Goal: Task Accomplishment & Management: Manage account settings

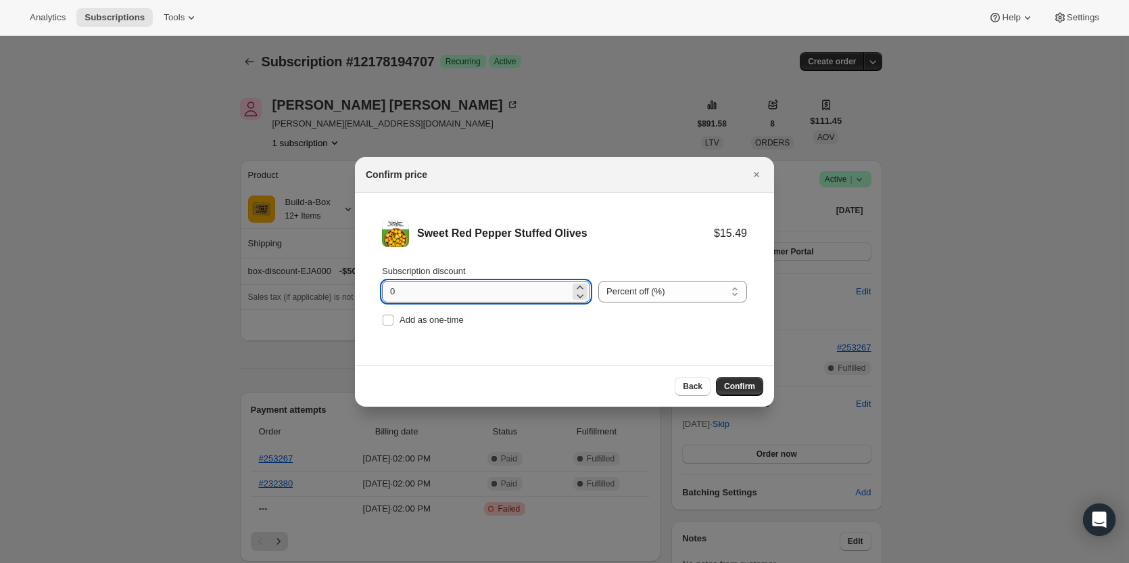
click at [404, 287] on input "0" at bounding box center [476, 292] width 188 height 22
type input "100"
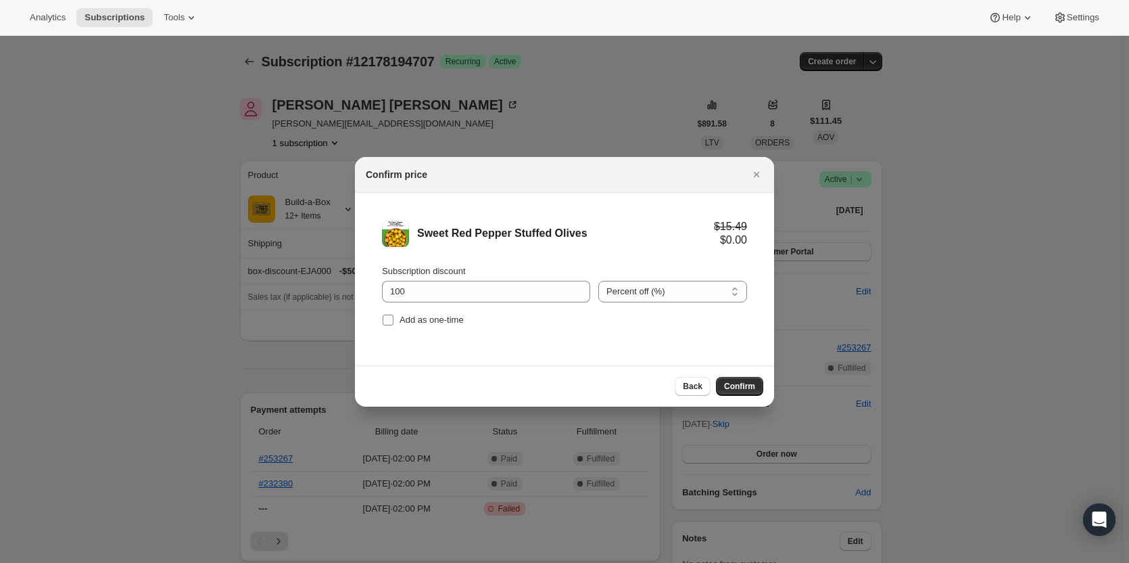
click at [396, 320] on label "Add as one-time" at bounding box center [423, 319] width 82 height 19
click at [393, 320] on input "Add as one-time" at bounding box center [388, 319] width 11 height 11
checkbox input "true"
click at [747, 383] on span "Confirm" at bounding box center [739, 386] width 31 height 11
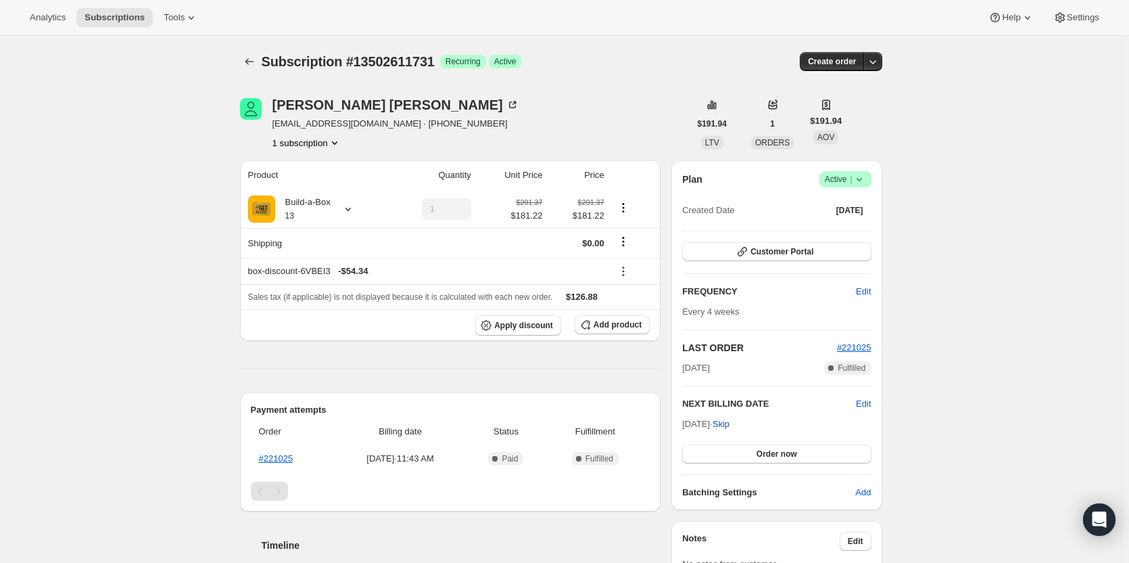
click at [865, 183] on icon at bounding box center [860, 179] width 14 height 14
click at [865, 224] on span "Cancel subscription" at bounding box center [849, 229] width 76 height 10
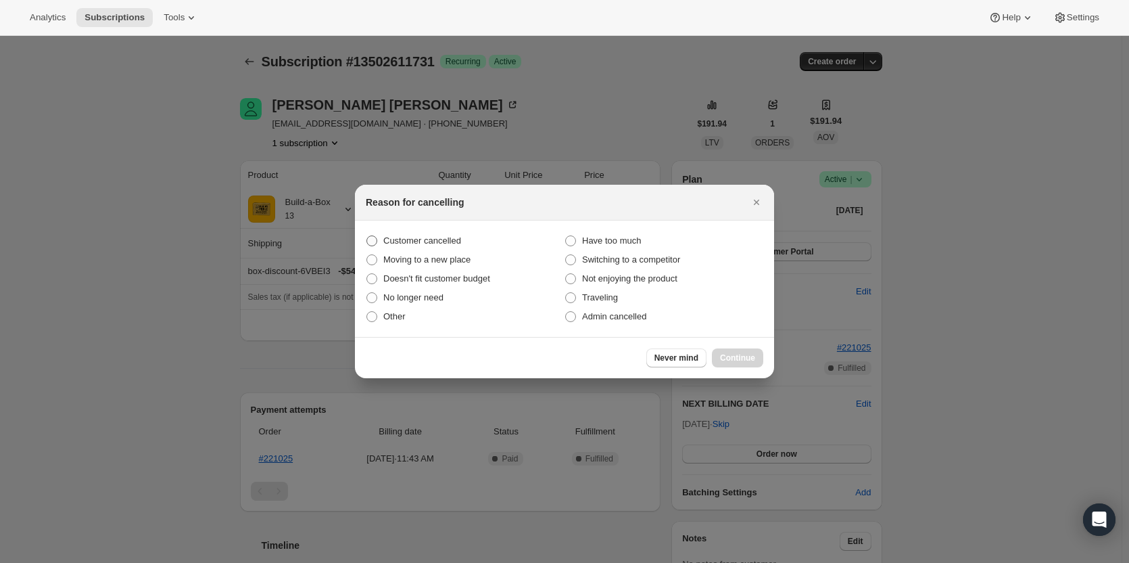
click at [443, 245] on span "Customer cancelled" at bounding box center [422, 240] width 78 height 10
click at [367, 236] on input "Customer cancelled" at bounding box center [366, 235] width 1 height 1
radio input "true"
click at [746, 350] on button "Continue" at bounding box center [737, 357] width 51 height 19
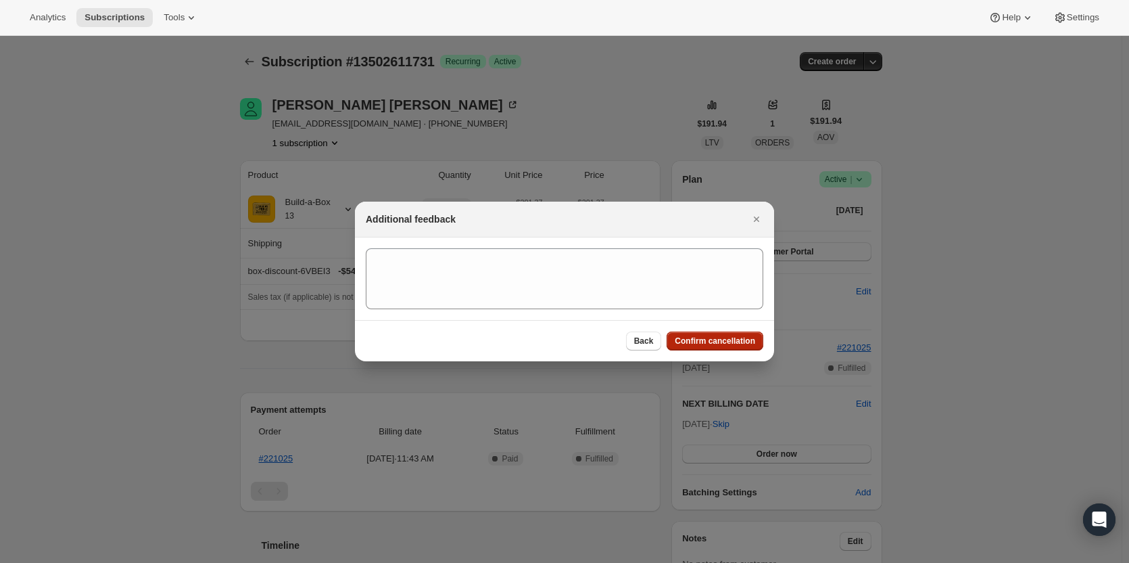
click at [733, 348] on button "Confirm cancellation" at bounding box center [715, 340] width 97 height 19
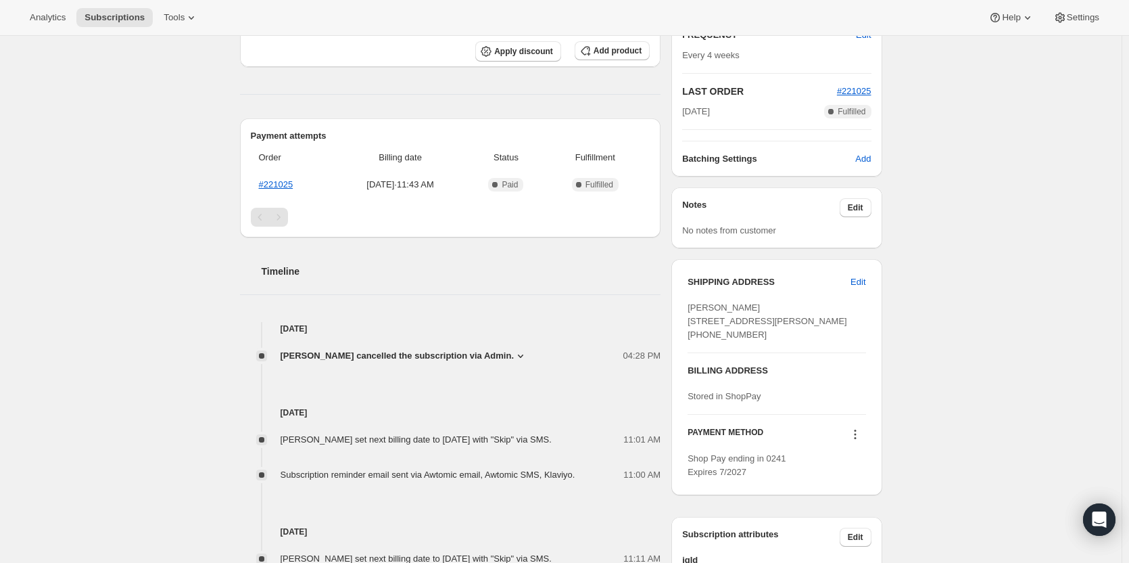
scroll to position [338, 0]
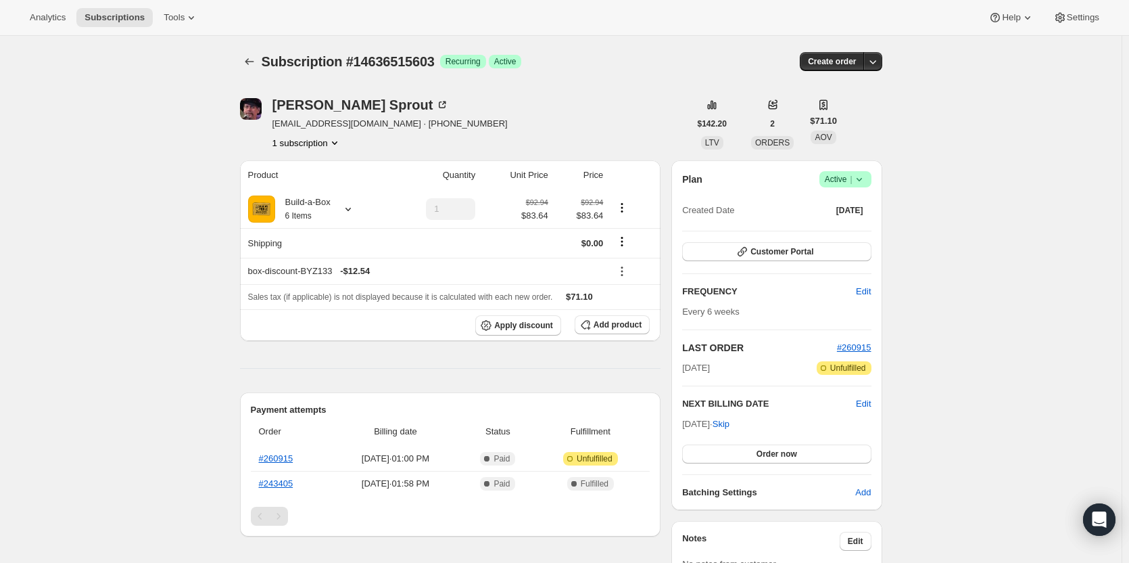
click at [852, 174] on span "|" at bounding box center [851, 179] width 2 height 11
click at [847, 231] on span "Cancel subscription" at bounding box center [849, 229] width 76 height 10
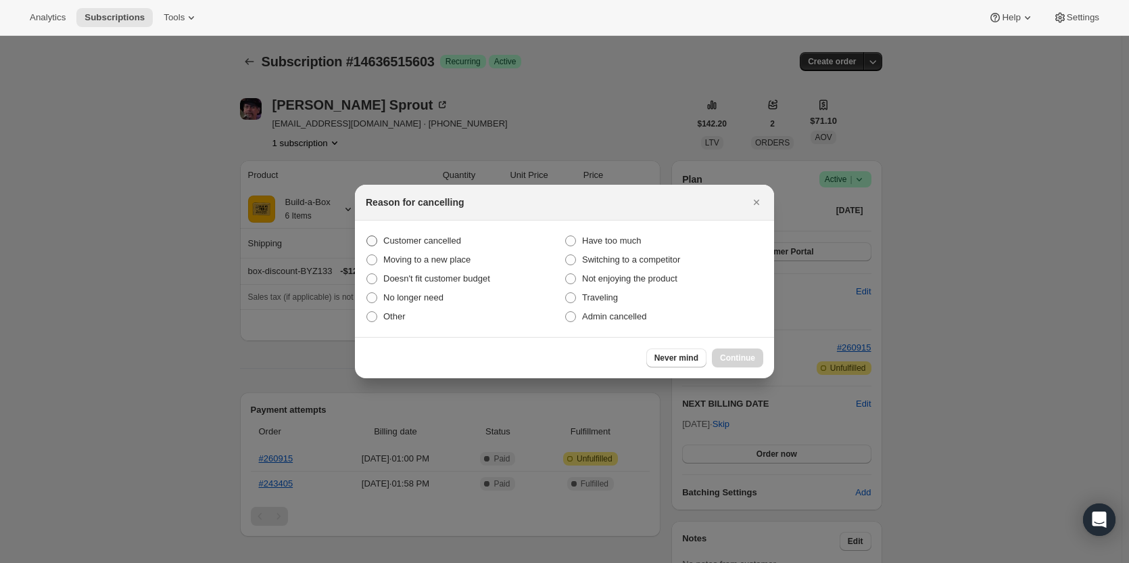
click at [444, 239] on span "Customer cancelled" at bounding box center [422, 240] width 78 height 10
click at [367, 236] on input "Customer cancelled" at bounding box center [366, 235] width 1 height 1
radio input "true"
click at [748, 358] on span "Continue" at bounding box center [737, 357] width 35 height 11
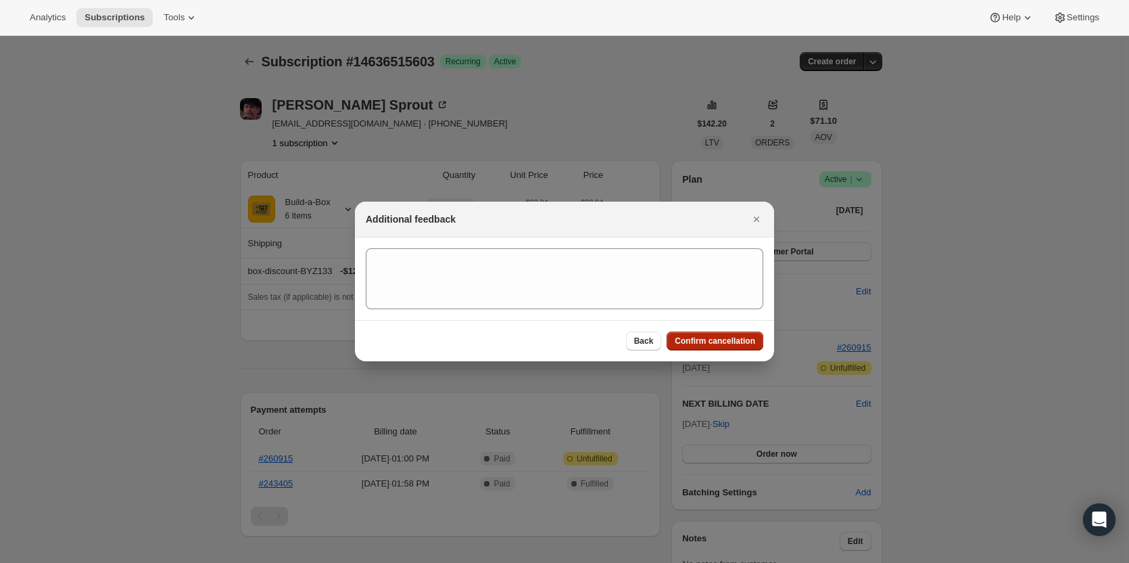
click at [721, 342] on span "Confirm cancellation" at bounding box center [715, 340] width 80 height 11
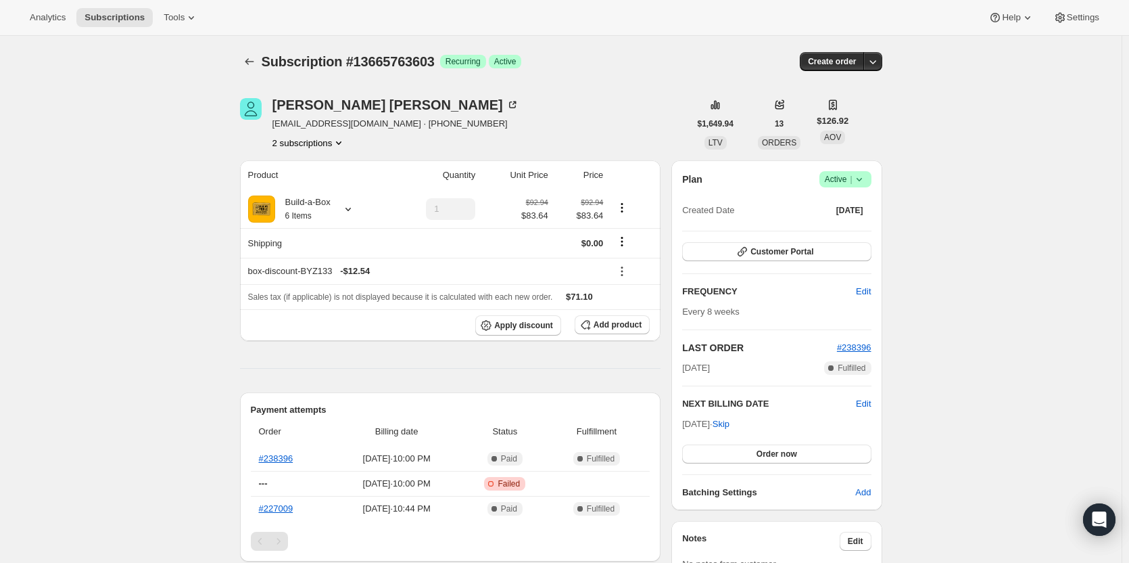
click at [331, 139] on button "2 subscriptions" at bounding box center [309, 143] width 74 height 14
click at [327, 162] on span "13043630355" at bounding box center [313, 169] width 94 height 14
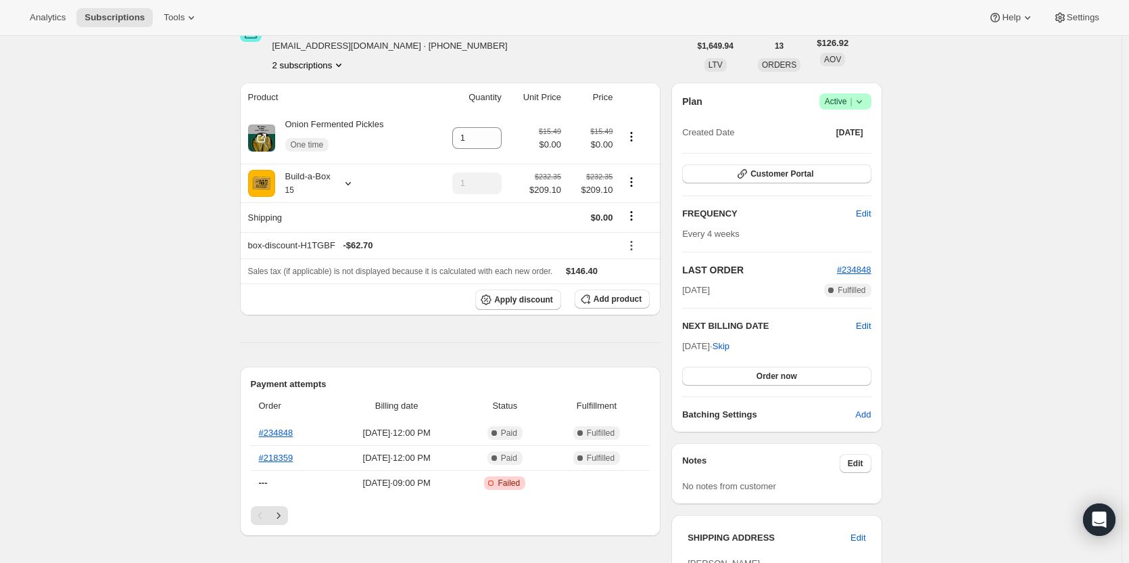
scroll to position [14, 0]
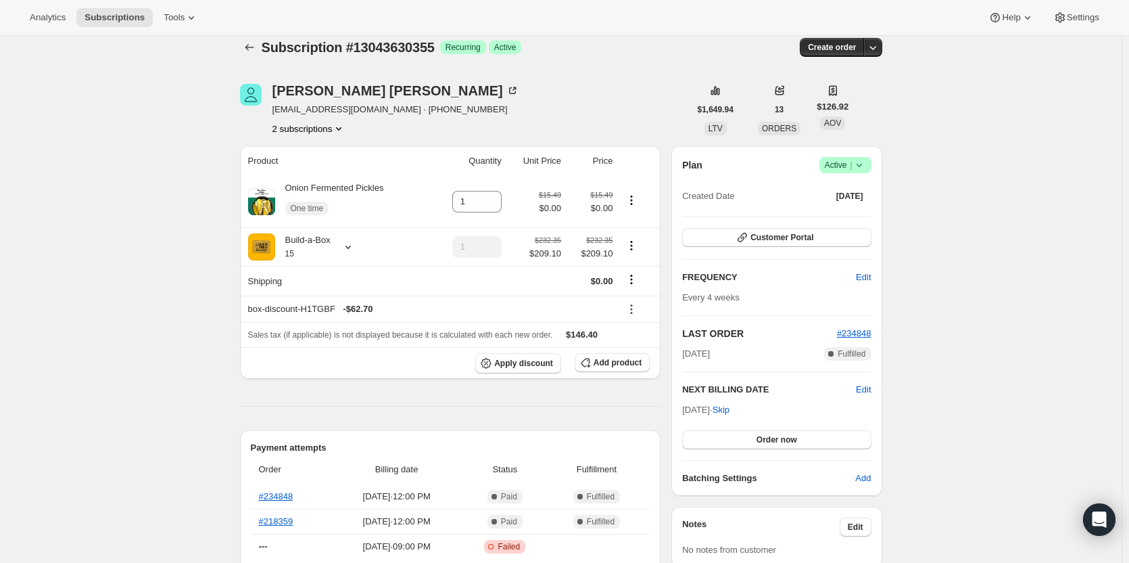
click at [324, 128] on button "2 subscriptions" at bounding box center [309, 129] width 74 height 14
click at [321, 172] on span "13665763603" at bounding box center [313, 177] width 94 height 14
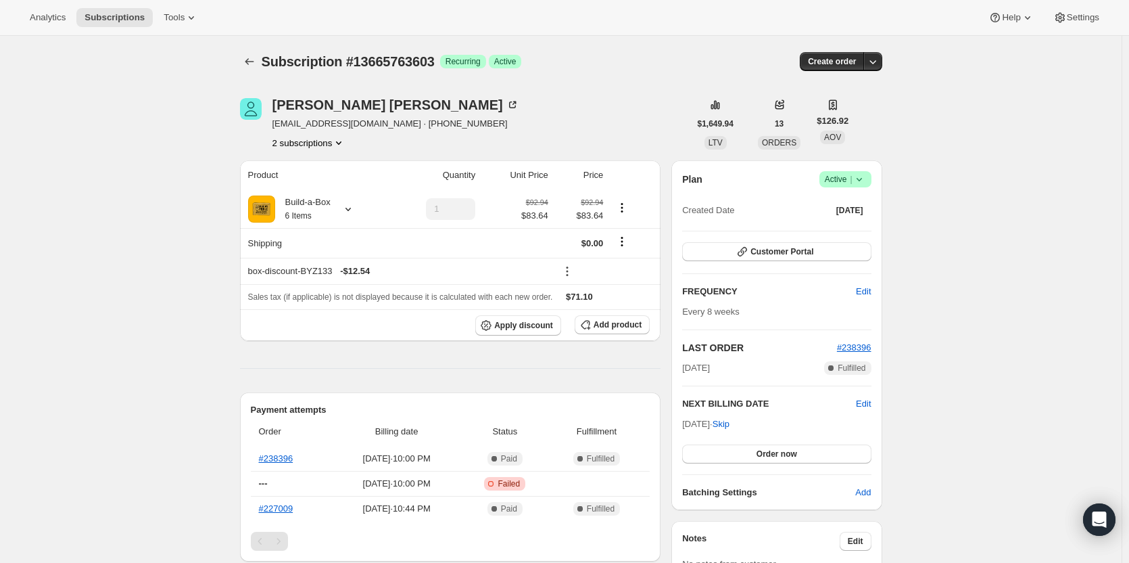
click at [294, 145] on button "2 subscriptions" at bounding box center [309, 143] width 74 height 14
click at [297, 168] on span "13043630355" at bounding box center [293, 168] width 54 height 10
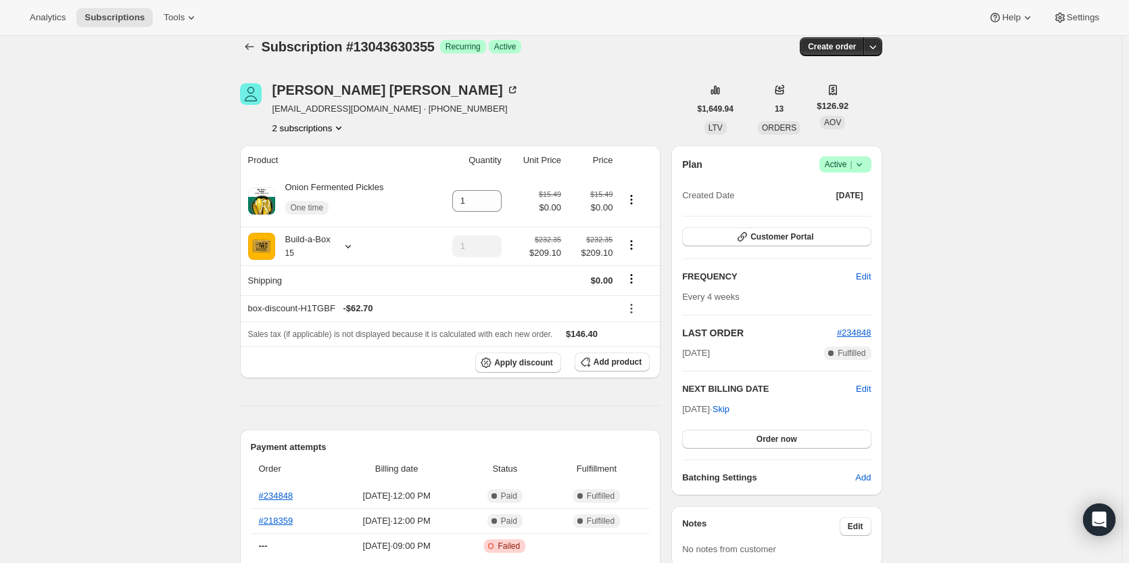
scroll to position [14, 0]
click at [343, 243] on div at bounding box center [345, 247] width 19 height 14
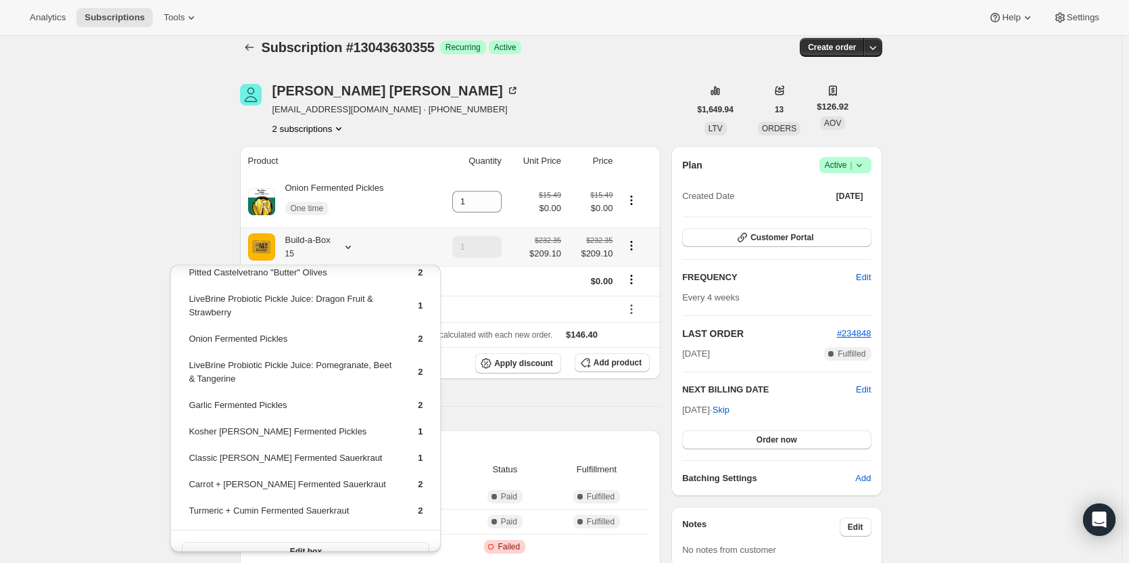
scroll to position [37, 0]
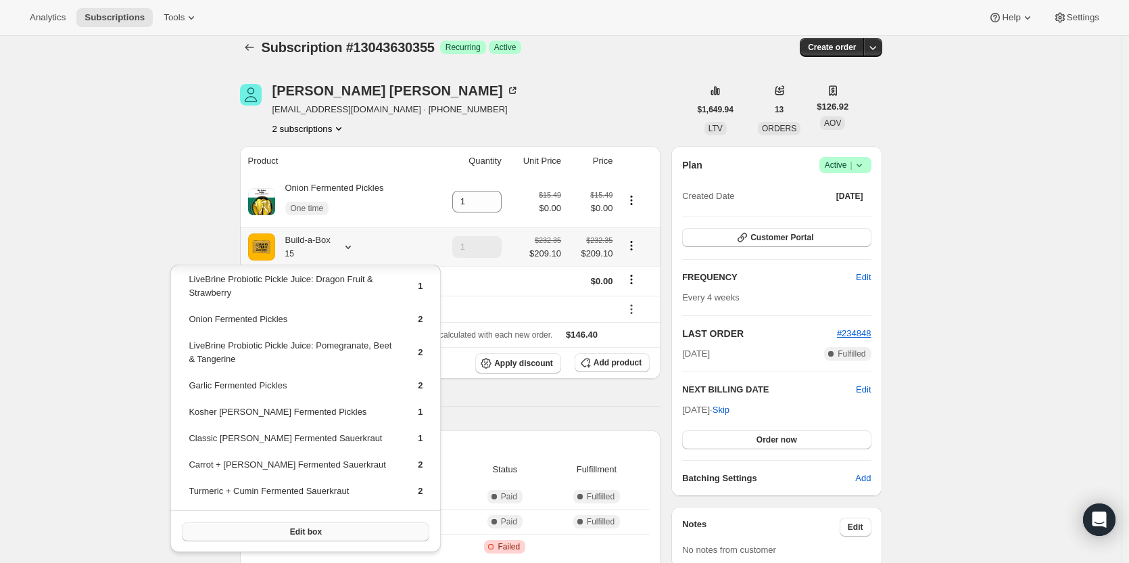
click at [329, 523] on button "Edit box" at bounding box center [305, 531] width 247 height 19
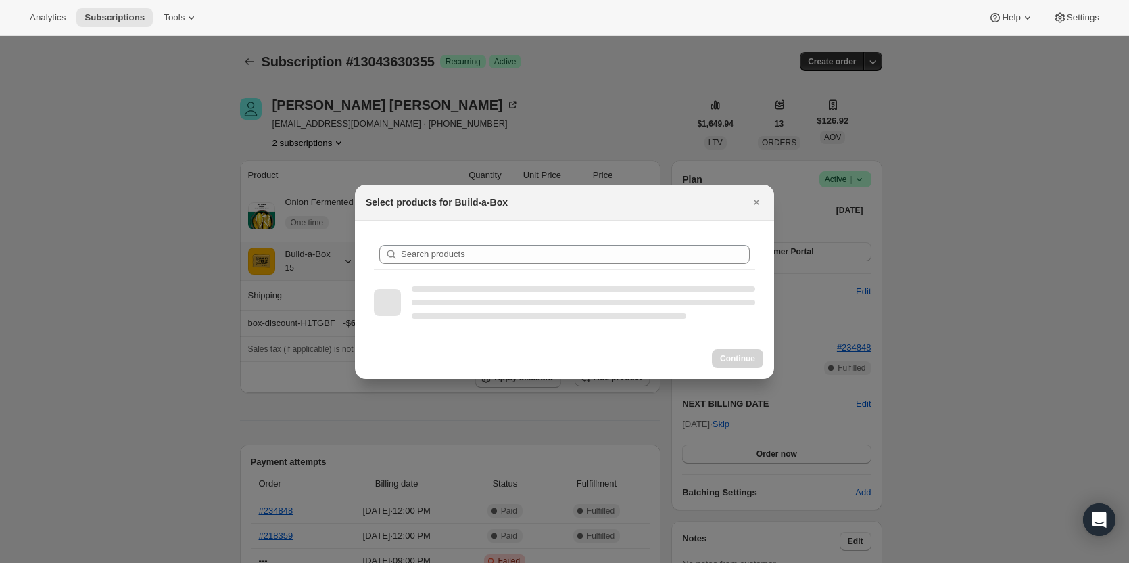
scroll to position [14, 0]
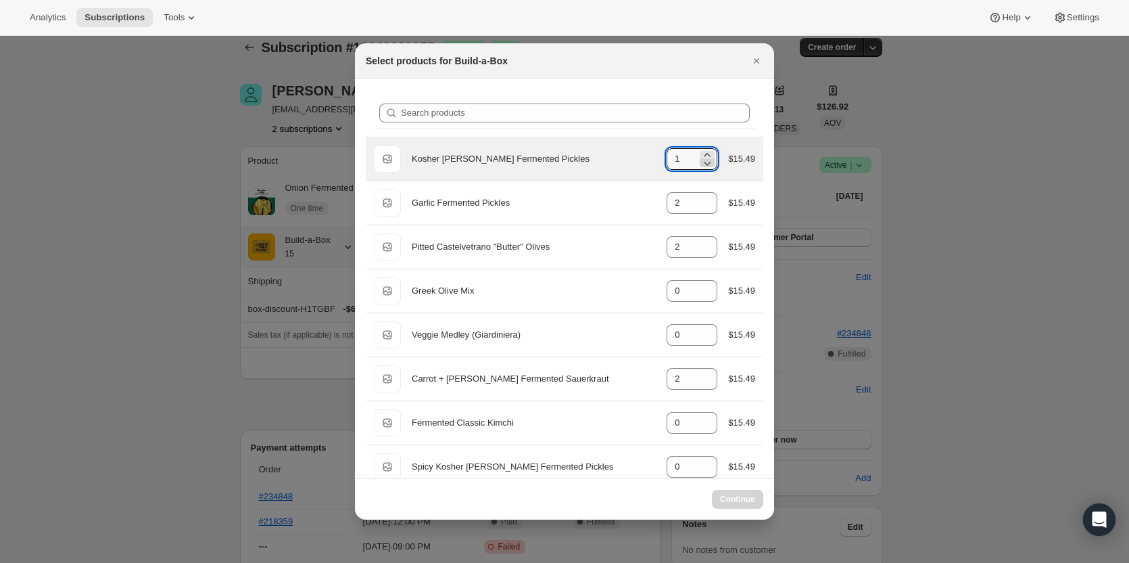
click at [704, 166] on icon ":rn3:" at bounding box center [707, 163] width 14 height 14
type input "1"
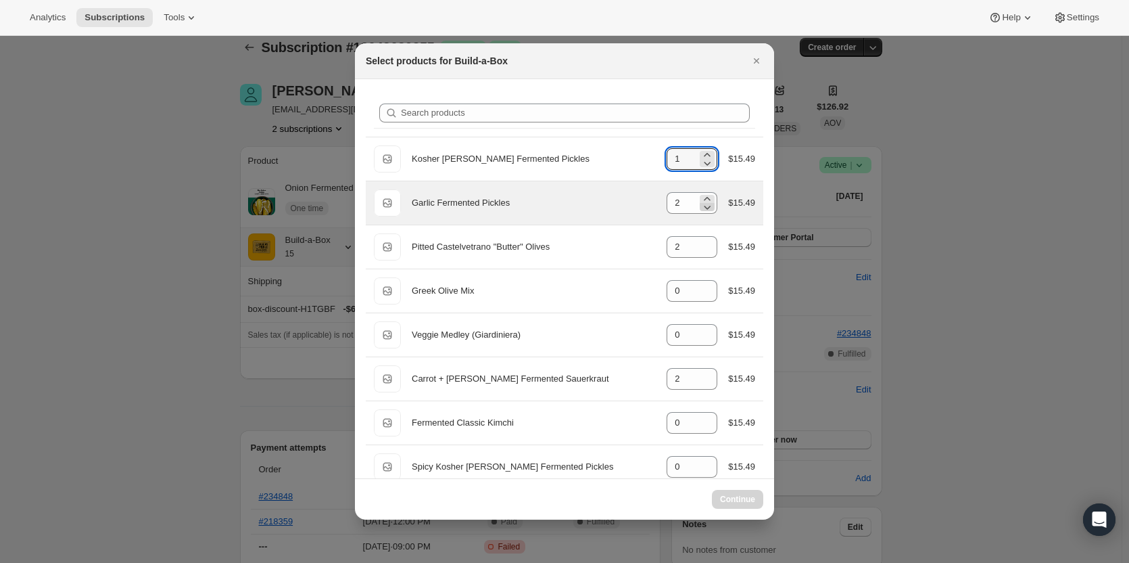
select select "gid://shopify/ProductVariant/49986052587795"
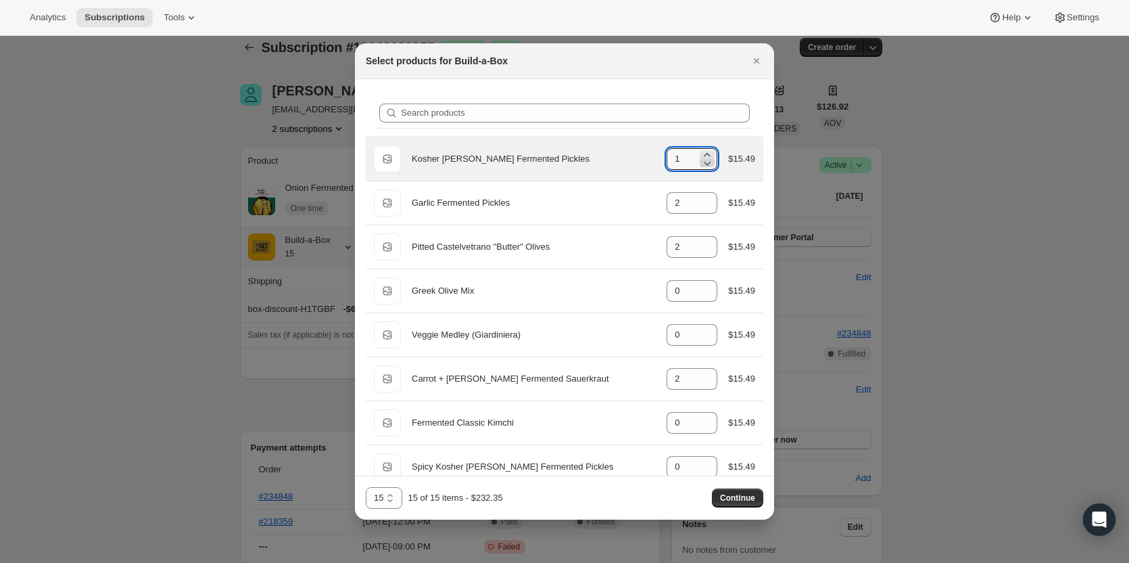
click at [704, 166] on icon ":rn3:" at bounding box center [707, 163] width 14 height 14
type input "0"
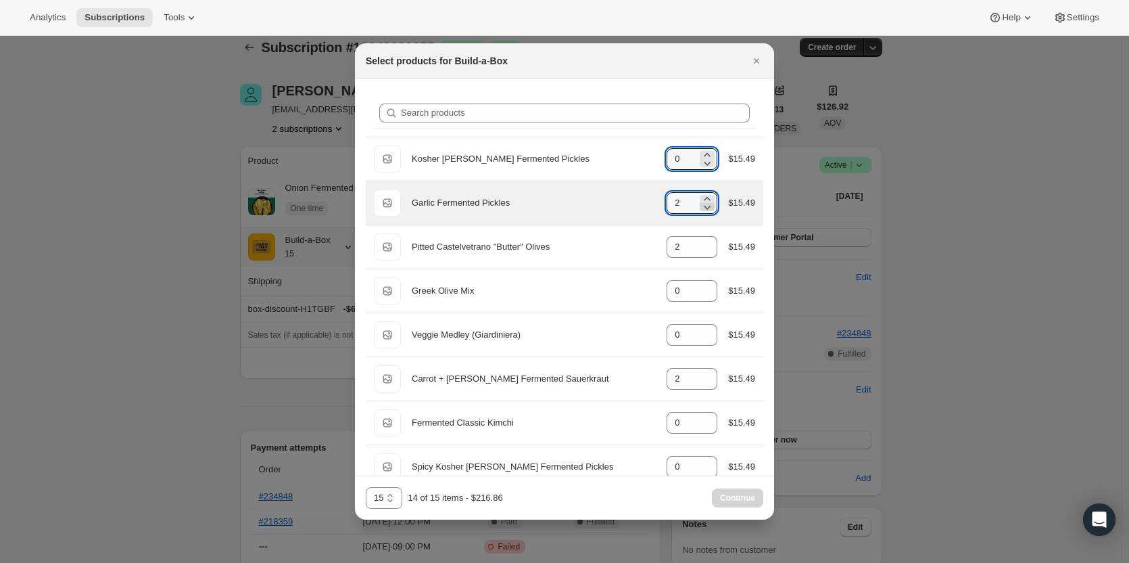
click at [707, 205] on icon ":rn3:" at bounding box center [707, 207] width 14 height 14
type input "0"
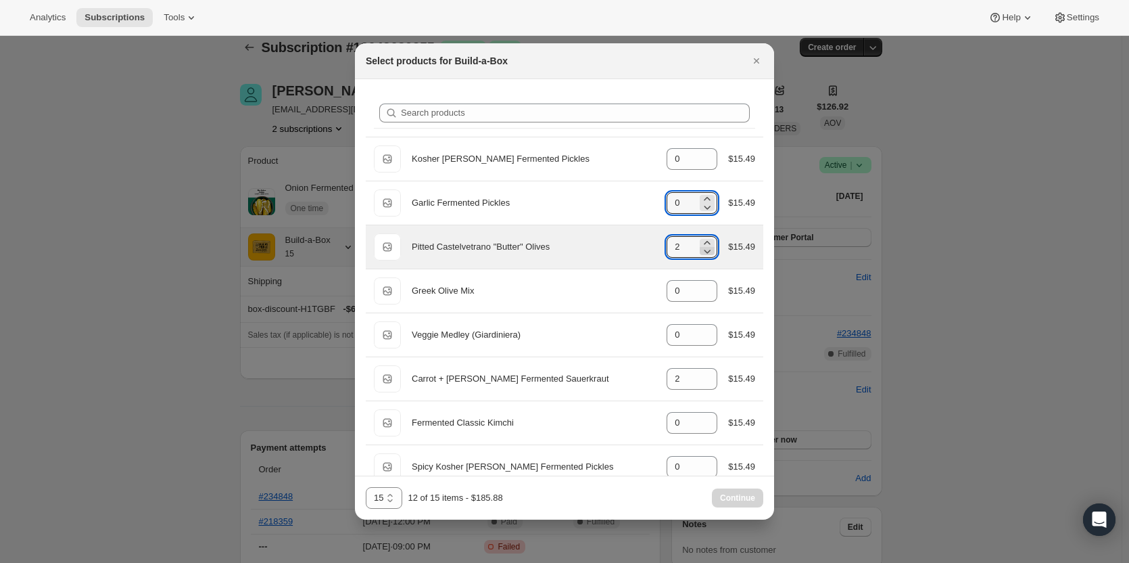
click at [704, 252] on icon ":rn3:" at bounding box center [707, 251] width 14 height 14
type input "0"
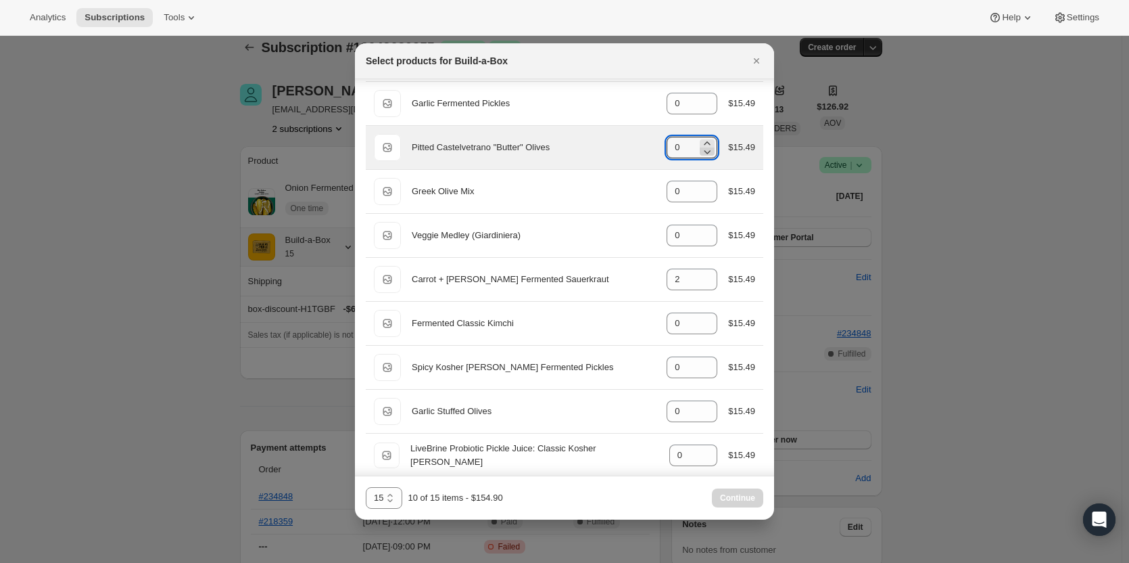
scroll to position [135, 0]
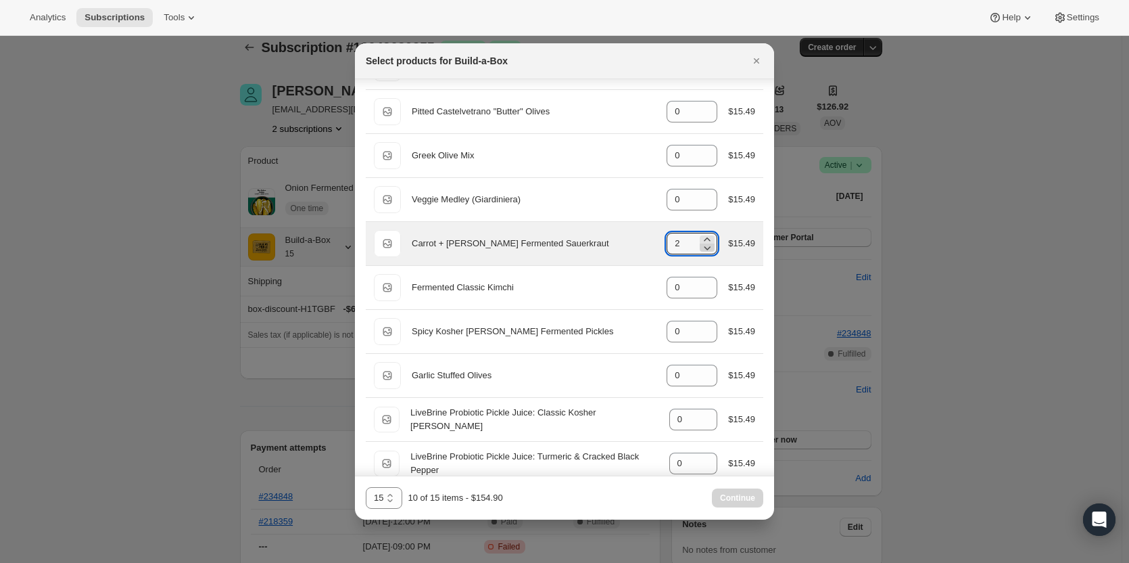
click at [707, 248] on icon ":rn3:" at bounding box center [707, 248] width 14 height 14
type input "0"
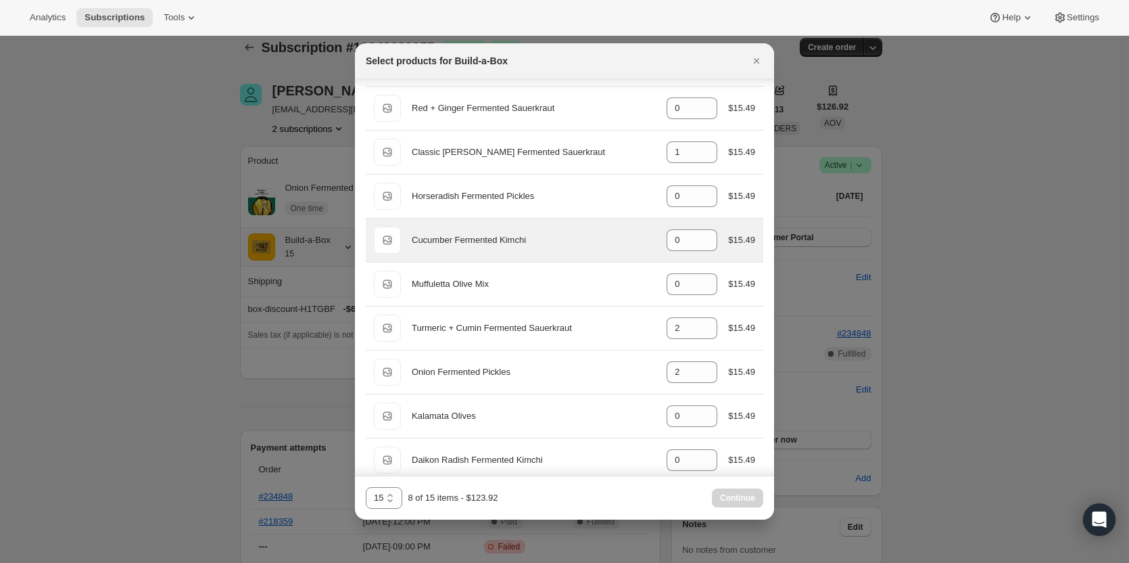
scroll to position [608, 0]
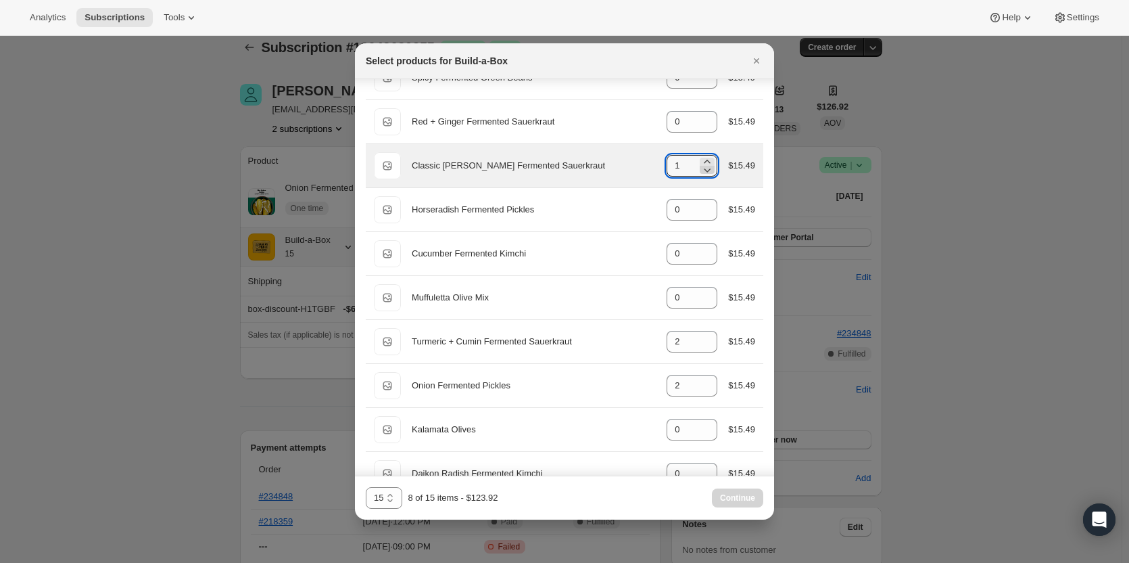
click at [704, 171] on icon ":rn3:" at bounding box center [707, 170] width 14 height 14
type input "0"
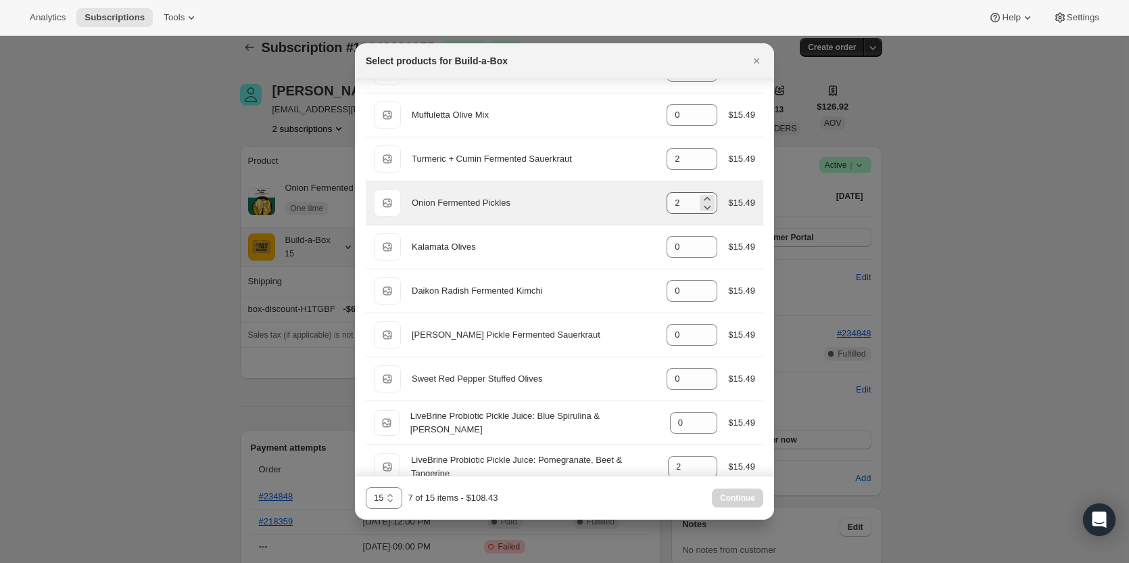
scroll to position [811, 0]
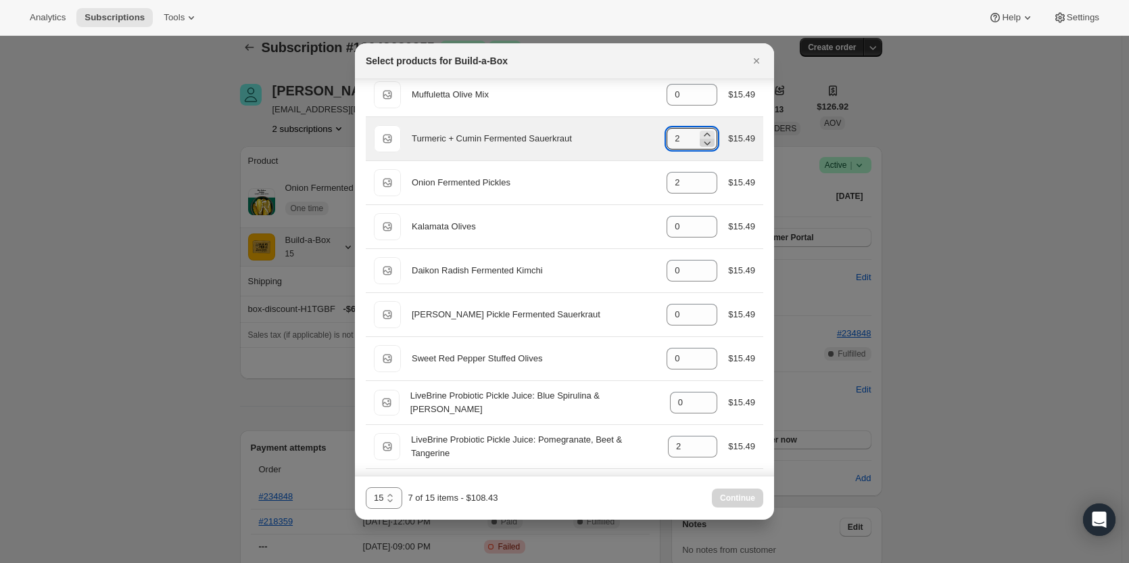
click at [704, 147] on icon ":rn3:" at bounding box center [707, 143] width 14 height 14
type input "0"
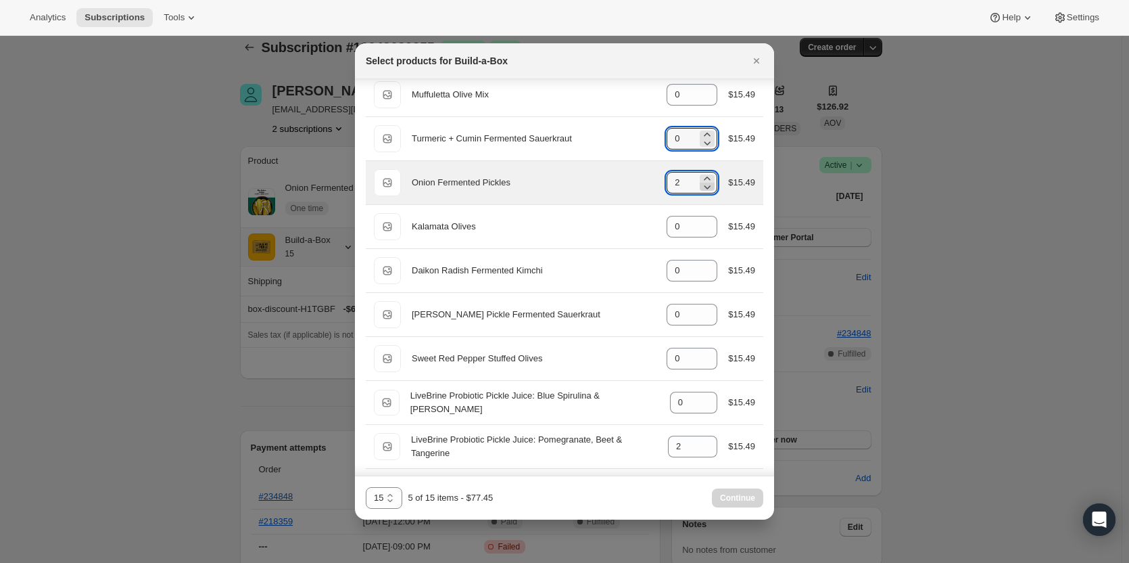
click at [705, 187] on icon ":rn3:" at bounding box center [707, 187] width 14 height 14
type input "0"
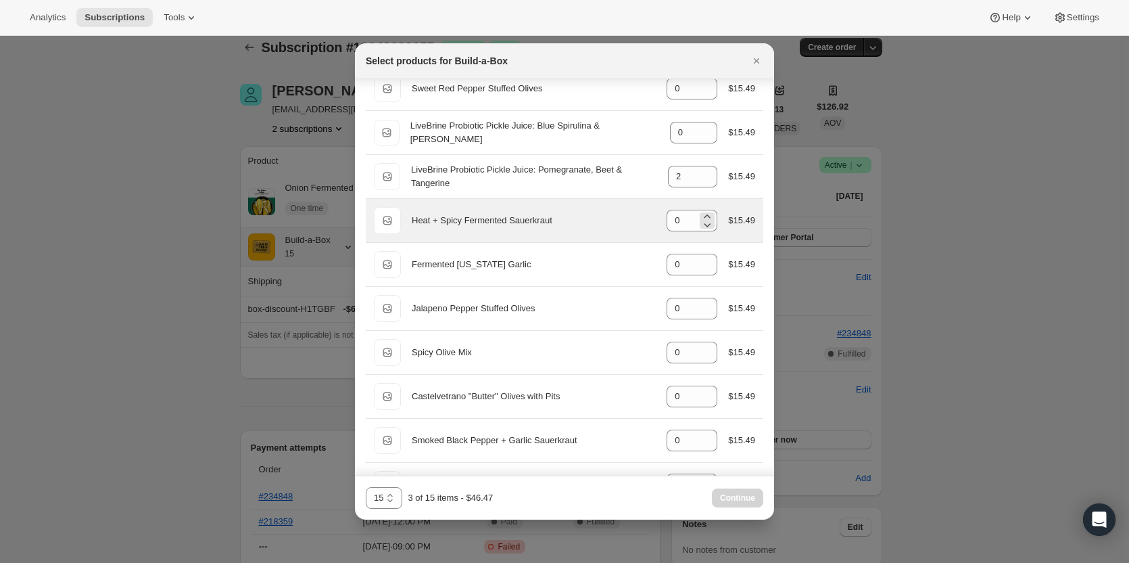
scroll to position [1082, 0]
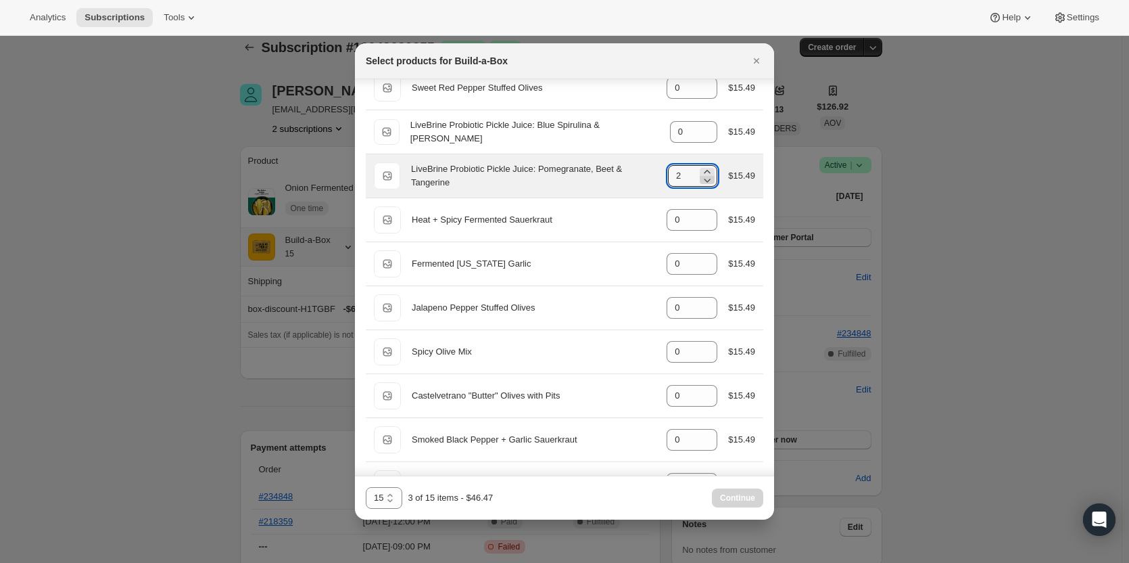
click at [707, 181] on icon ":rn3:" at bounding box center [707, 180] width 14 height 14
type input "0"
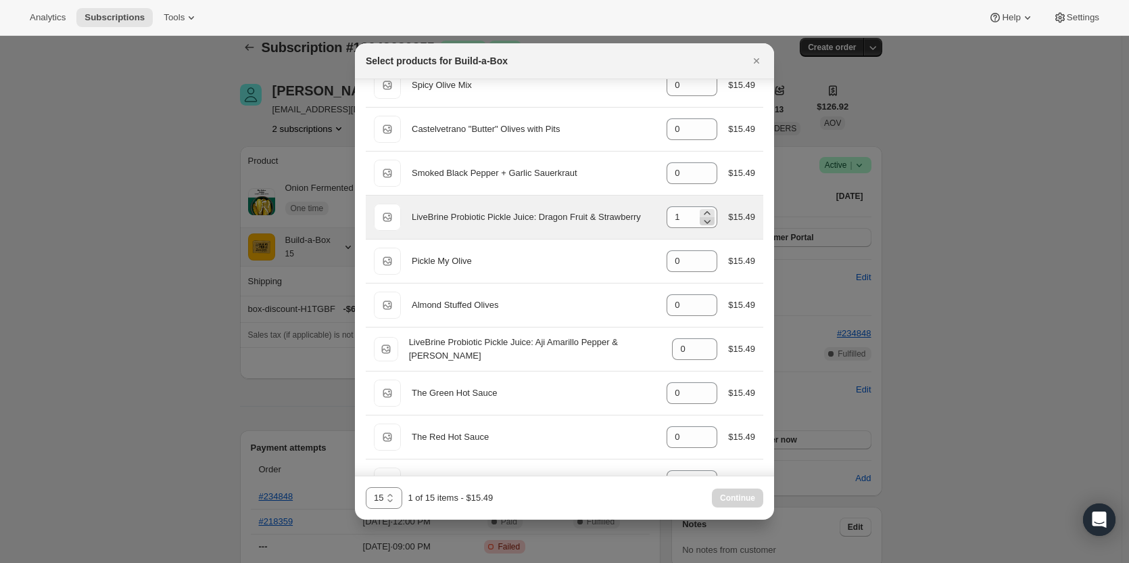
scroll to position [1352, 0]
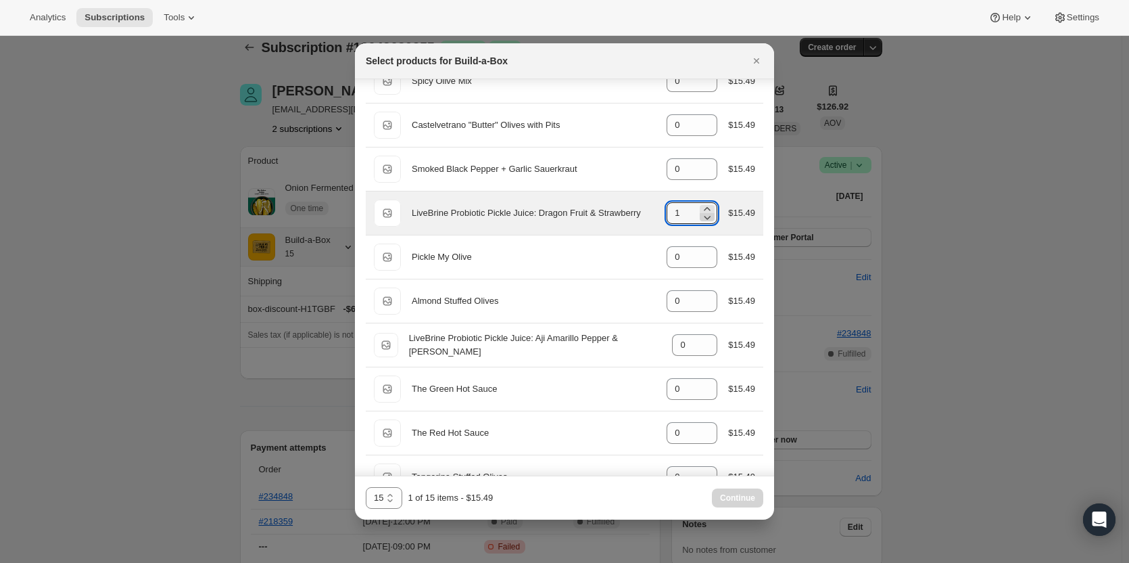
click at [704, 214] on icon ":rn3:" at bounding box center [707, 217] width 14 height 14
type input "0"
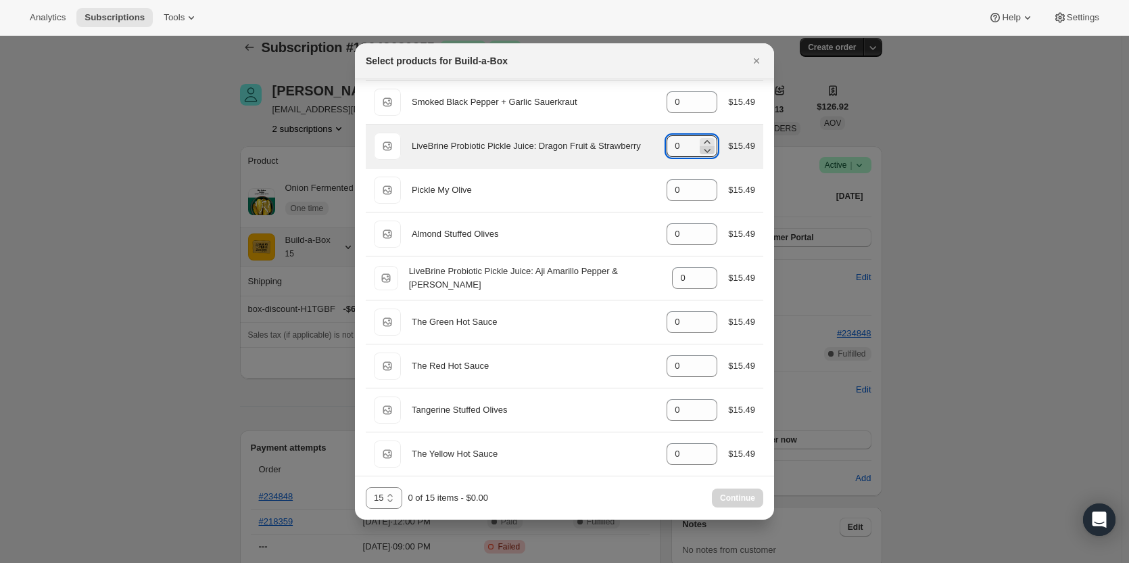
scroll to position [1430, 0]
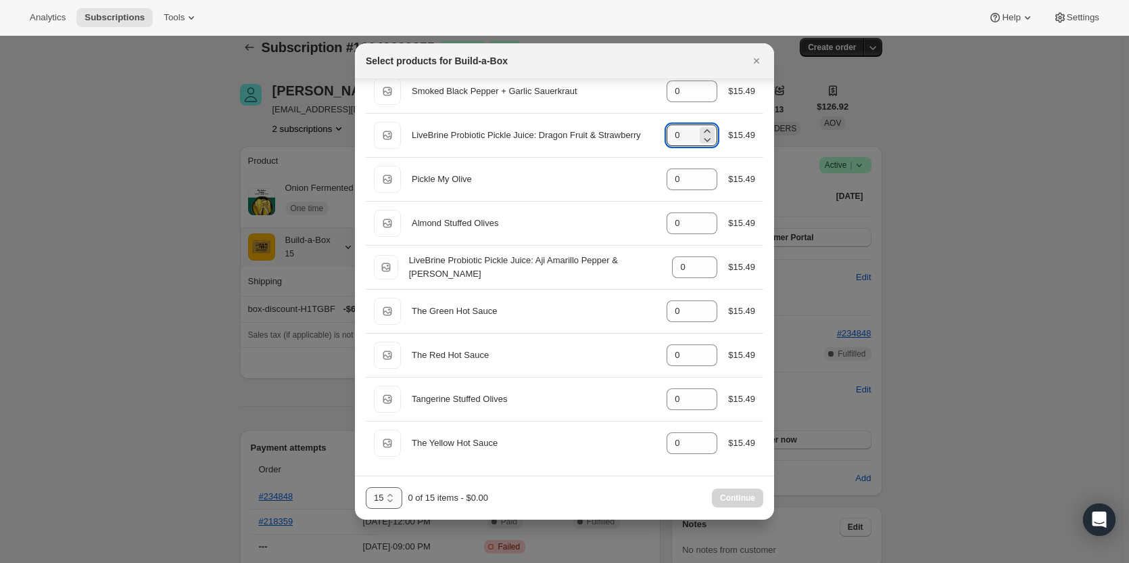
click at [396, 502] on select "3 Items 6 Items 9 Items 12+ Items 13 14 15 16 17 18 19 20 21 22 23 24 25 26 27 …" at bounding box center [384, 498] width 37 height 22
select select "gid://shopify/ProductVariant/49973439299859"
click at [366, 487] on select "3 Items 6 Items 9 Items 12+ Items 13 14 15 16 17 18 19 20 21 22 23 24 25 26 27 …" at bounding box center [384, 498] width 37 height 22
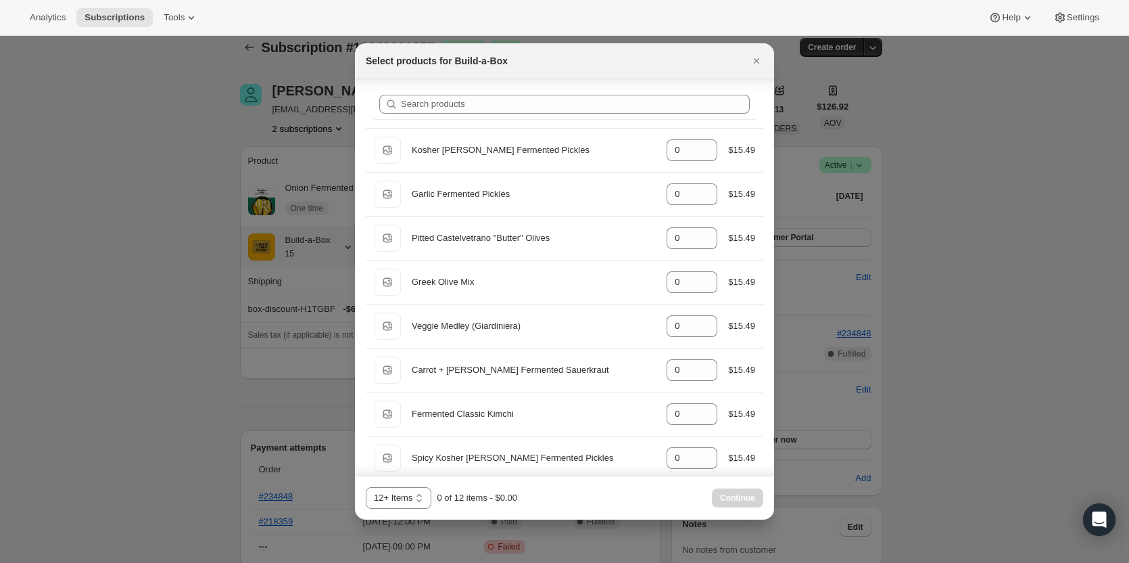
scroll to position [0, 0]
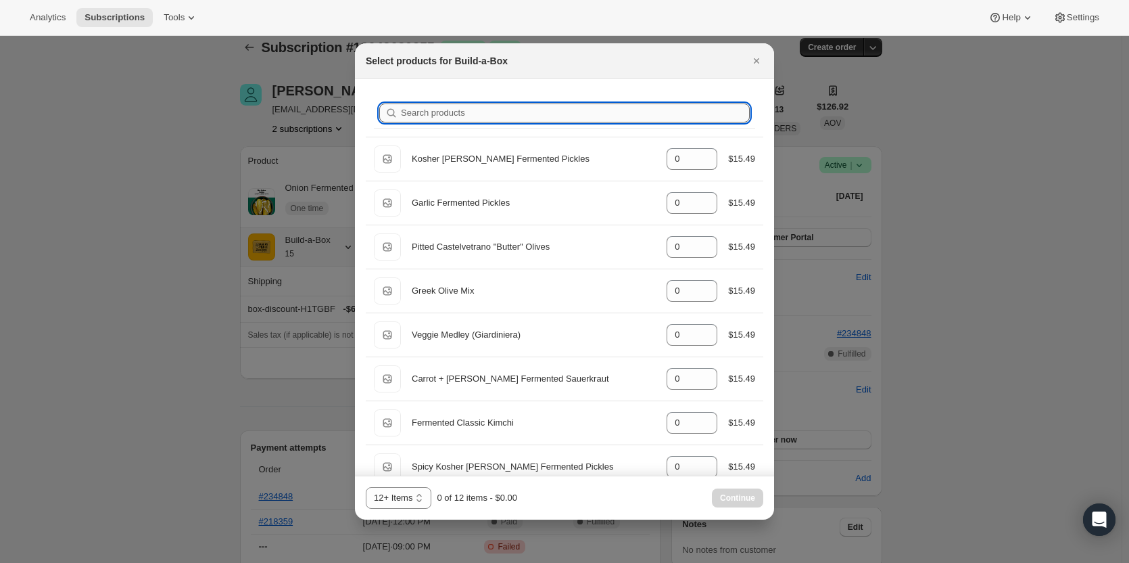
click at [461, 116] on input "Search products" at bounding box center [575, 112] width 349 height 19
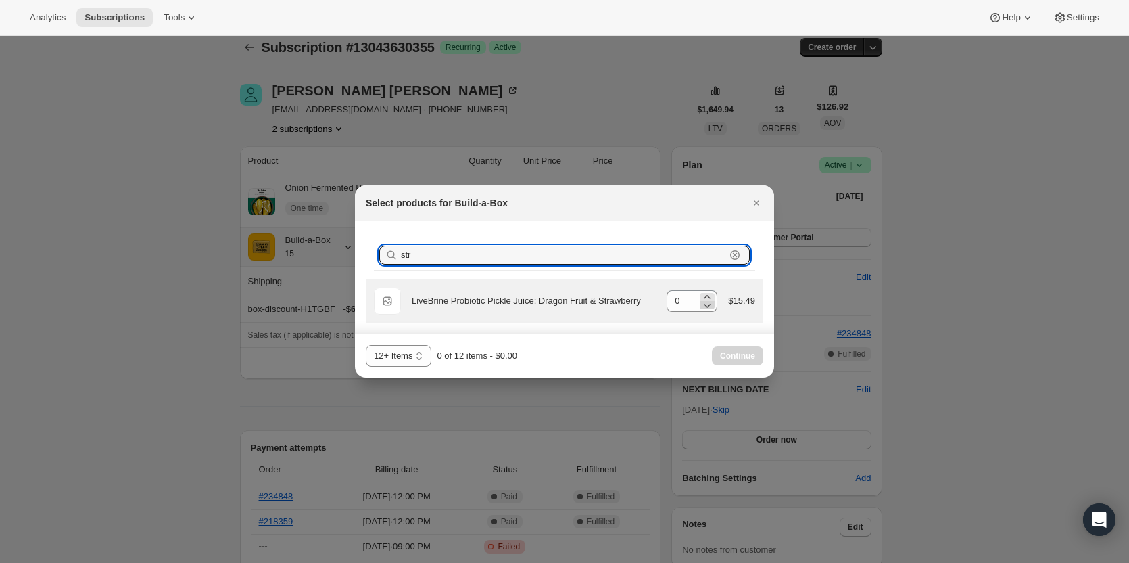
type input "str"
click at [710, 298] on icon ":rn3:" at bounding box center [707, 305] width 14 height 14
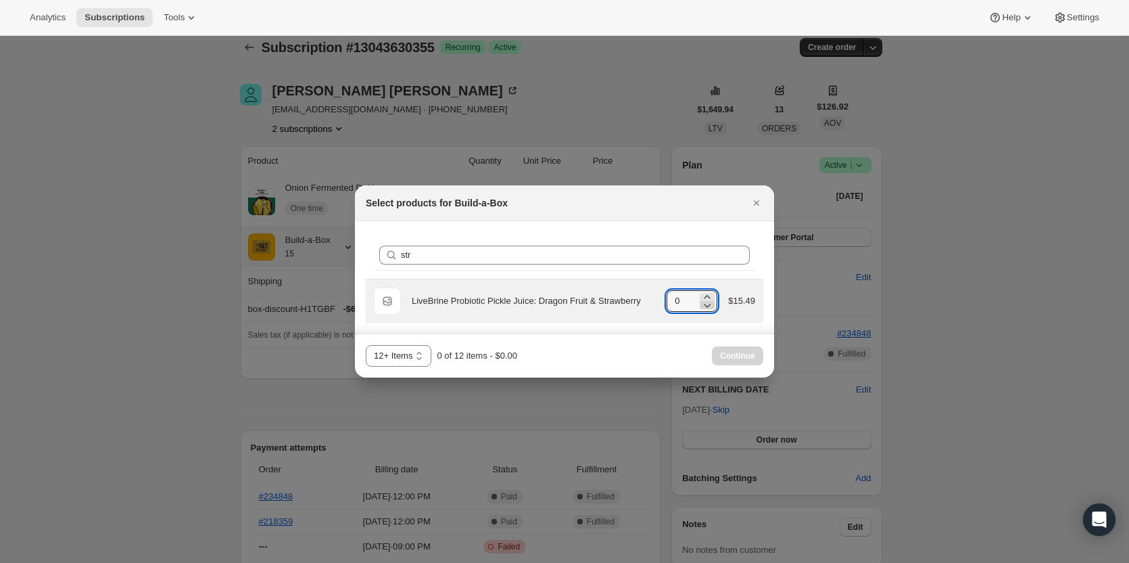
click at [710, 298] on icon ":rn3:" at bounding box center [707, 305] width 14 height 14
click at [710, 297] on icon ":rn3:" at bounding box center [707, 297] width 14 height 14
type input "2"
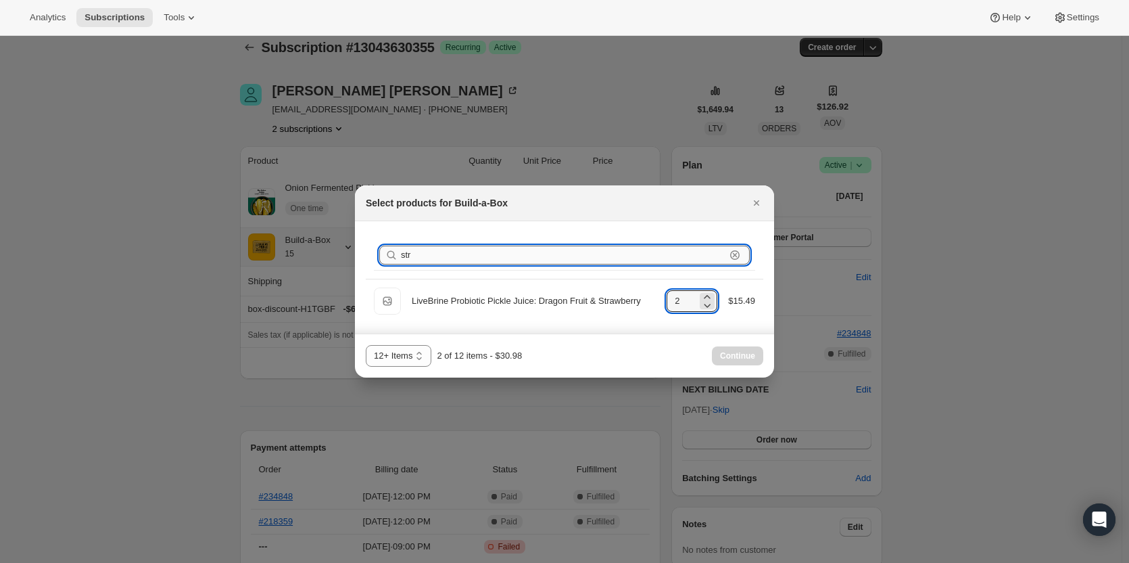
click at [464, 252] on input "str" at bounding box center [563, 254] width 325 height 19
type input "st"
type input "0"
type input "s"
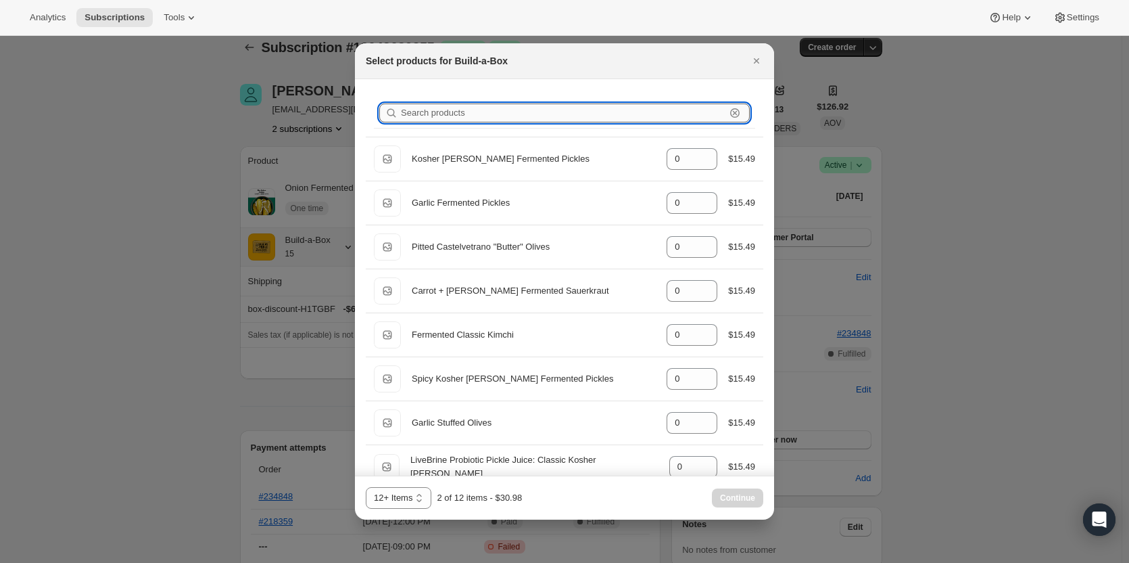
type input "0"
type input "p"
type input "2"
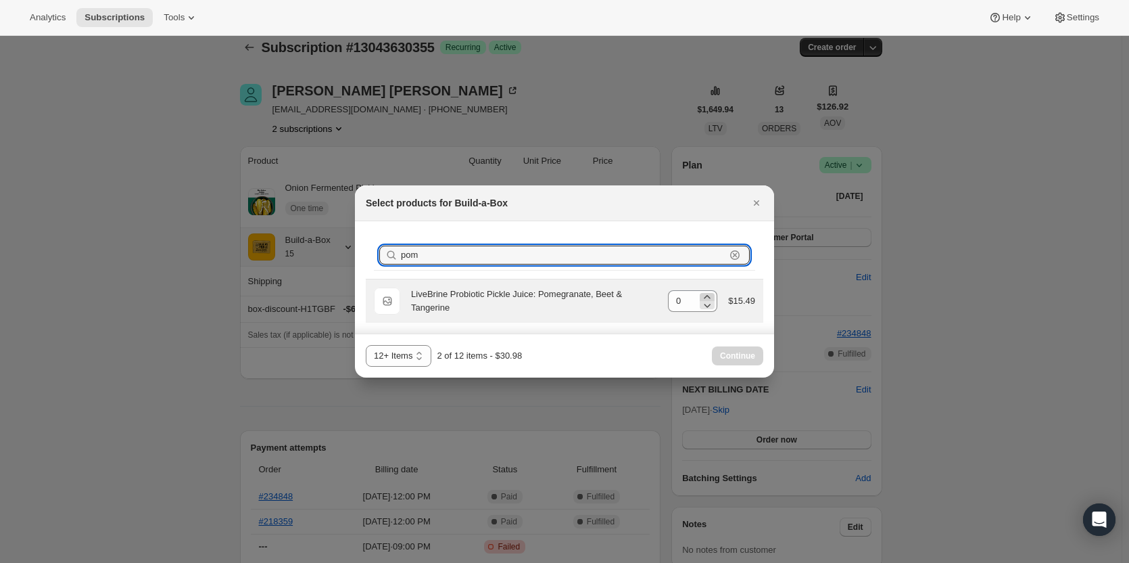
type input "pom"
click at [710, 293] on icon ":rn3:" at bounding box center [707, 297] width 14 height 14
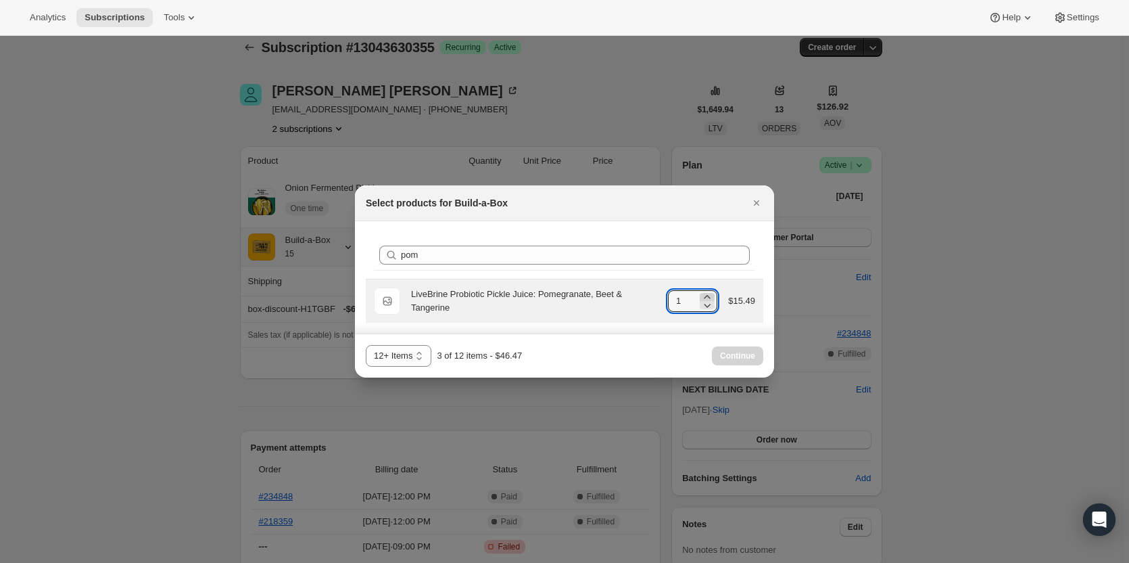
click at [710, 293] on icon ":rn3:" at bounding box center [707, 297] width 14 height 14
type input "2"
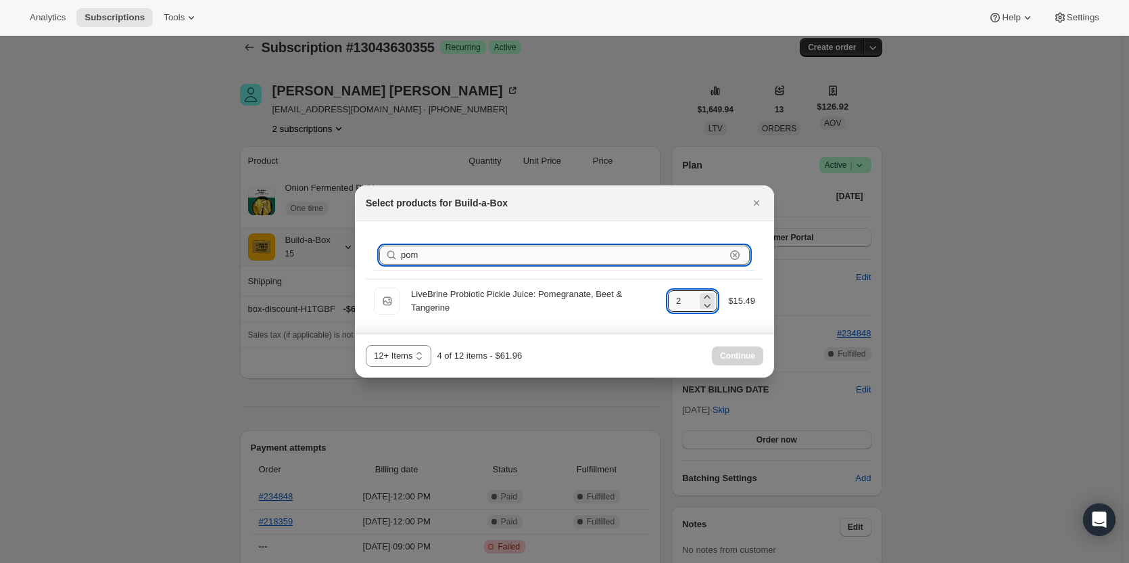
click at [479, 245] on input "pom" at bounding box center [563, 254] width 325 height 19
type input "p"
type input "0"
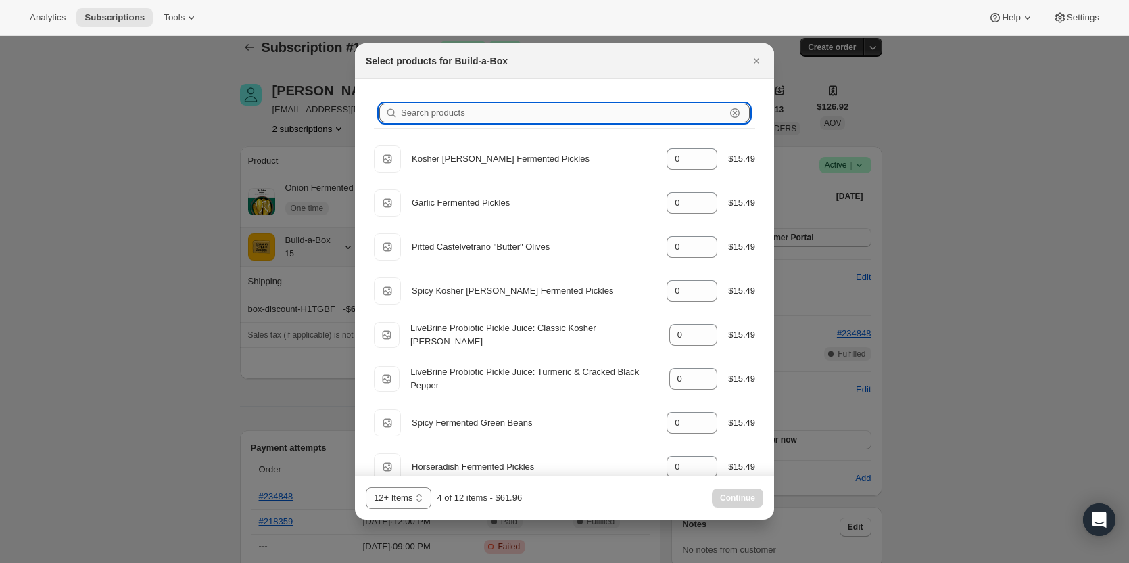
type input "0"
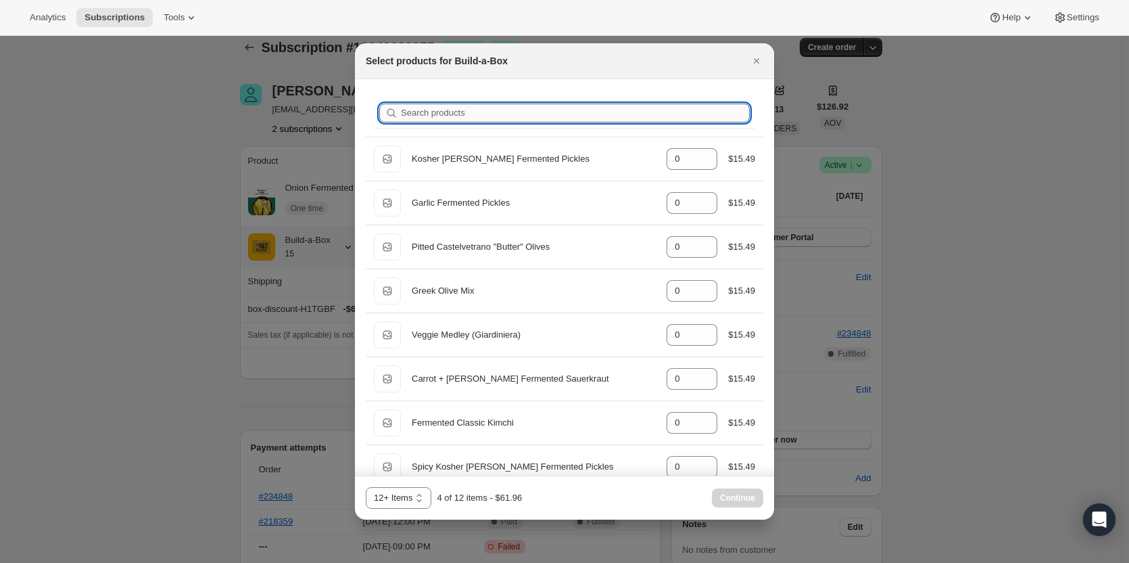
type input "t"
type input "2"
type input "0"
type input "2"
type input "0"
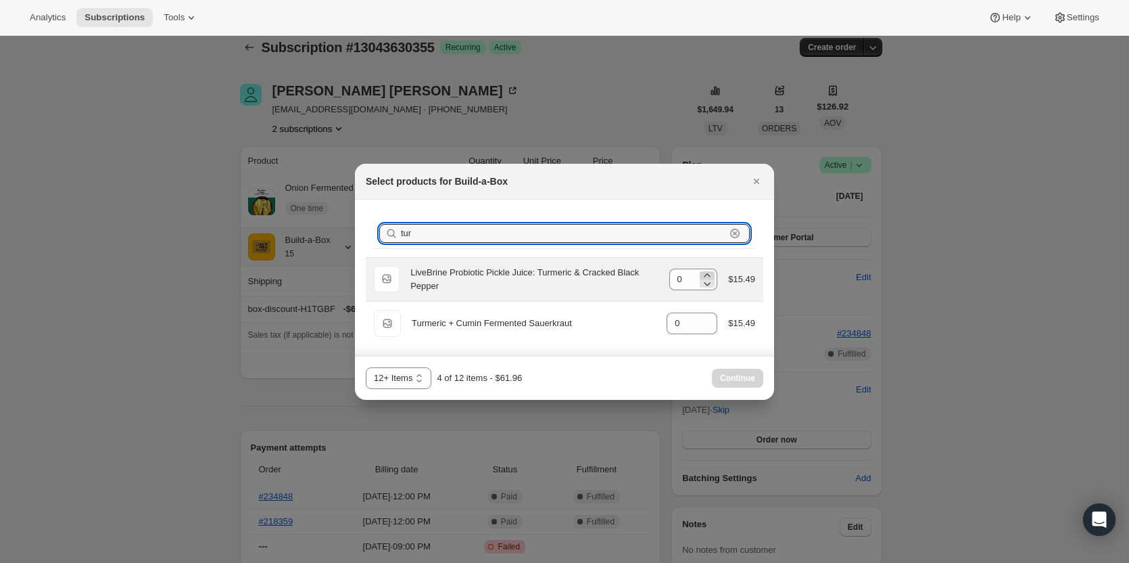
type input "tur"
click at [713, 274] on icon ":rn3:" at bounding box center [707, 275] width 14 height 14
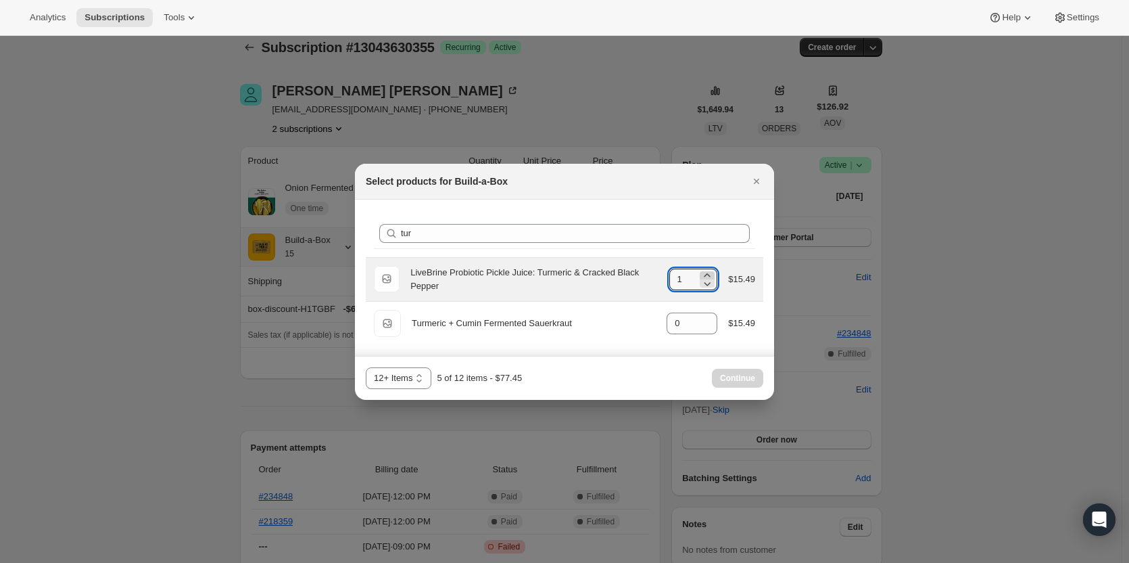
click at [713, 274] on icon ":rn3:" at bounding box center [707, 275] width 14 height 14
type input "2"
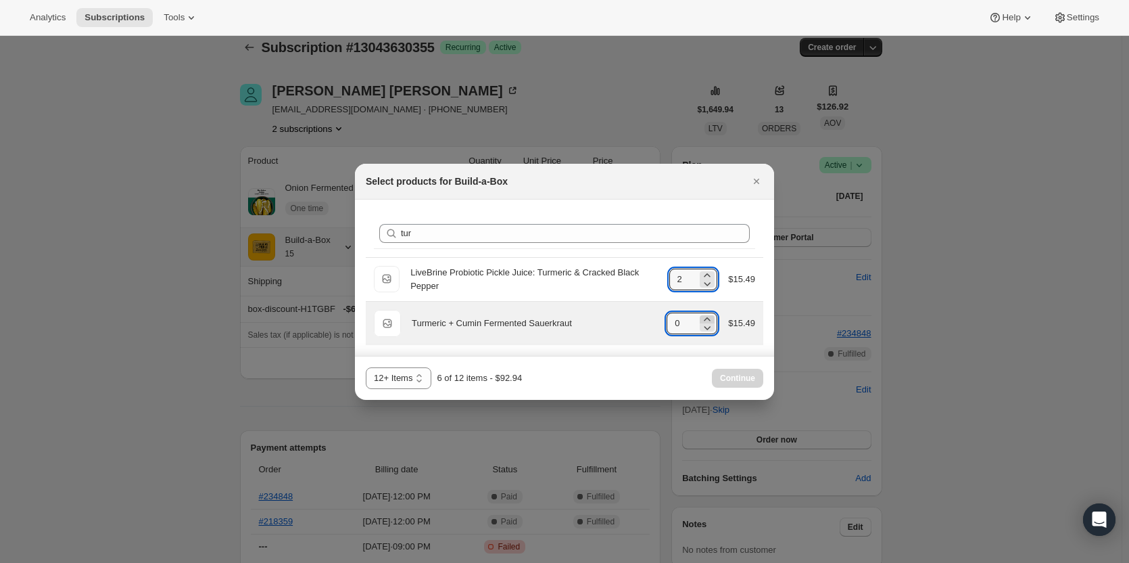
click at [702, 318] on icon ":rn3:" at bounding box center [707, 319] width 14 height 14
type input "1"
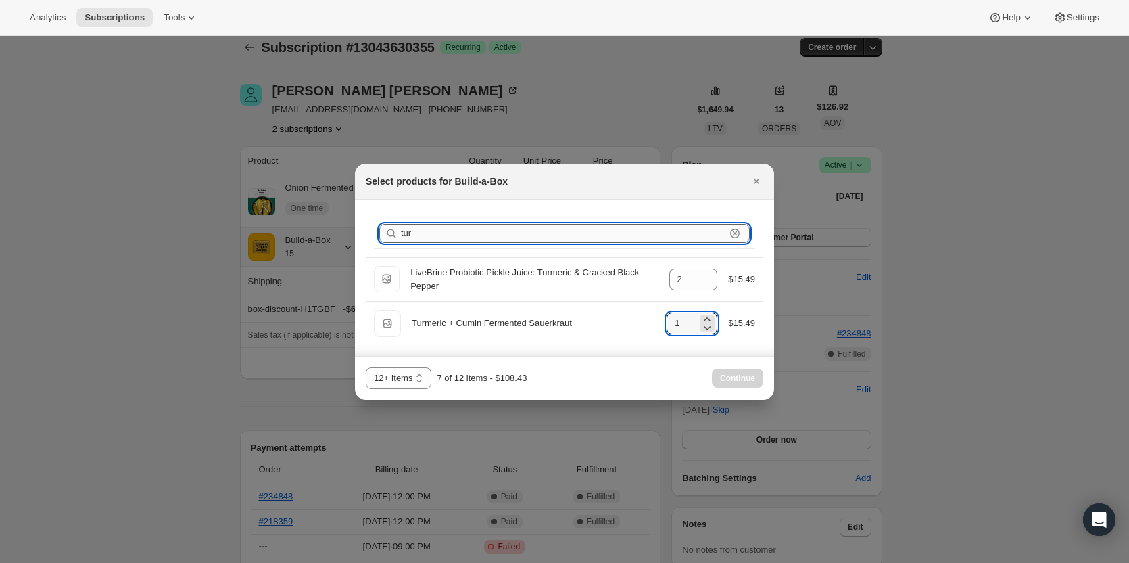
click at [437, 237] on input "tur" at bounding box center [563, 233] width 325 height 19
type input "tu"
type input "0"
type input "2"
type input "t"
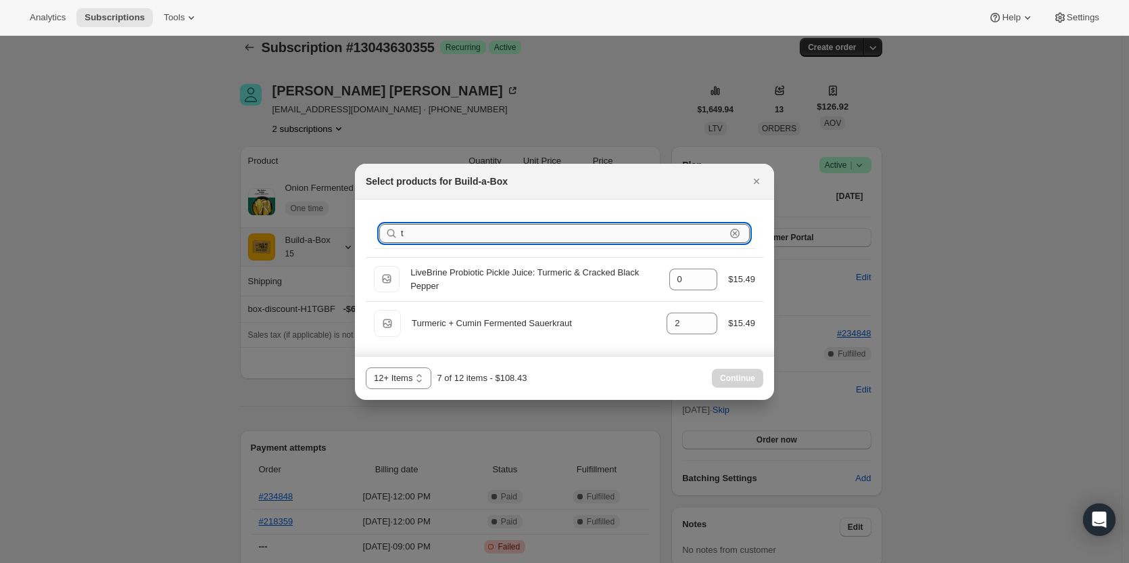
type input "0"
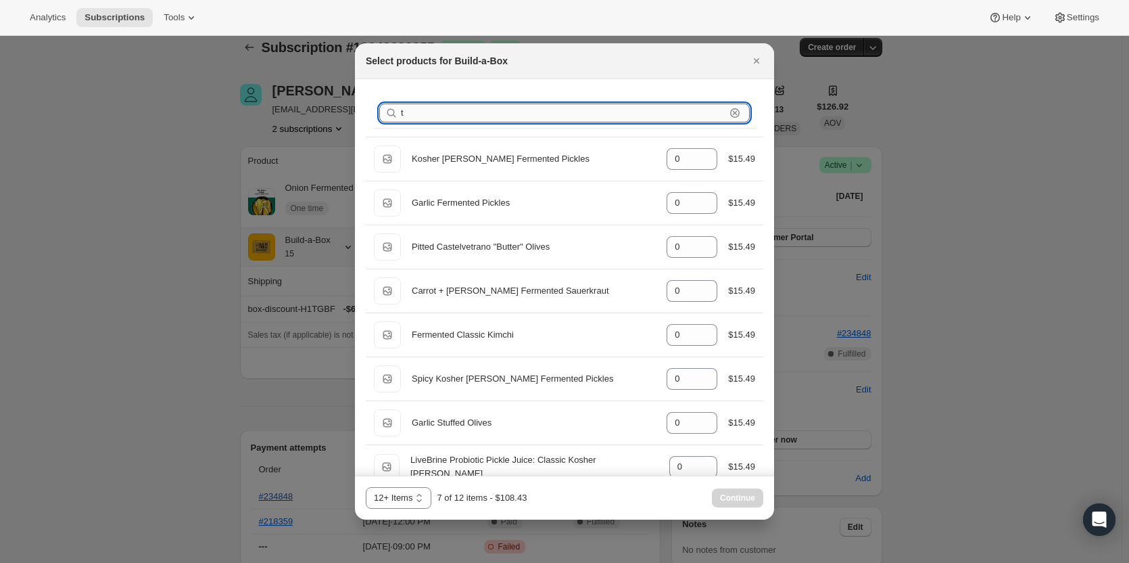
type input "0"
type input "2"
type input "0"
type input "1"
type input "0"
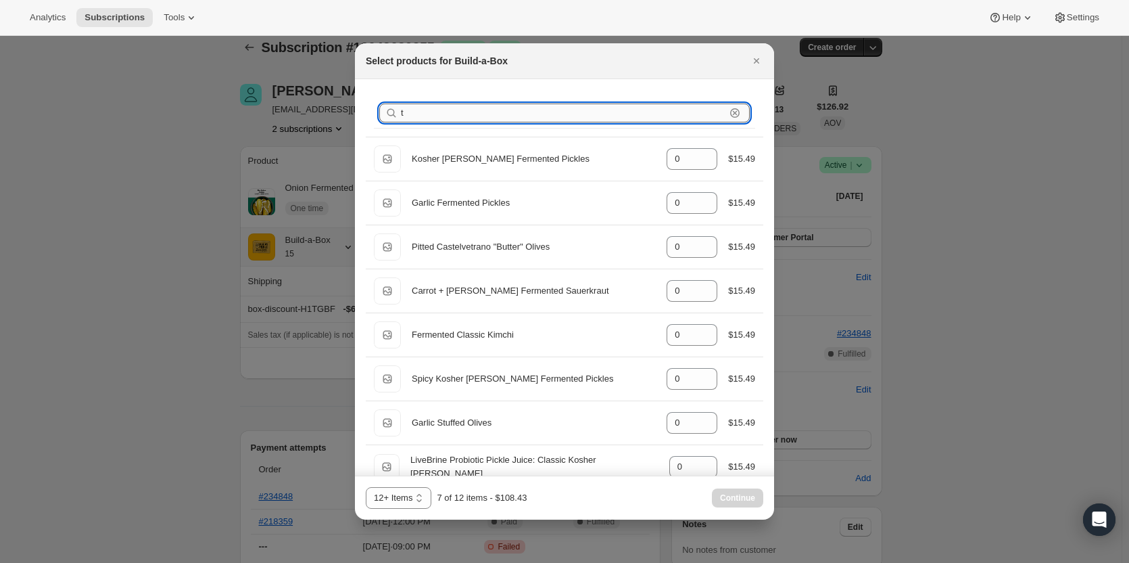
type input "2"
type input "0"
type input "2"
type input "c"
type input "2"
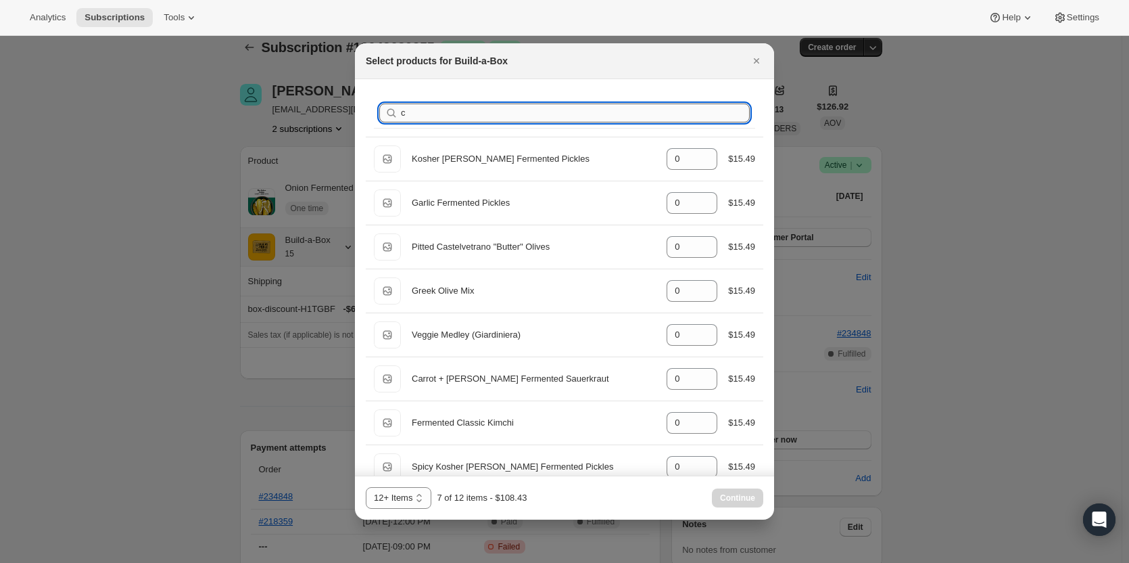
type input "0"
type input "1"
type input "2"
type input "0"
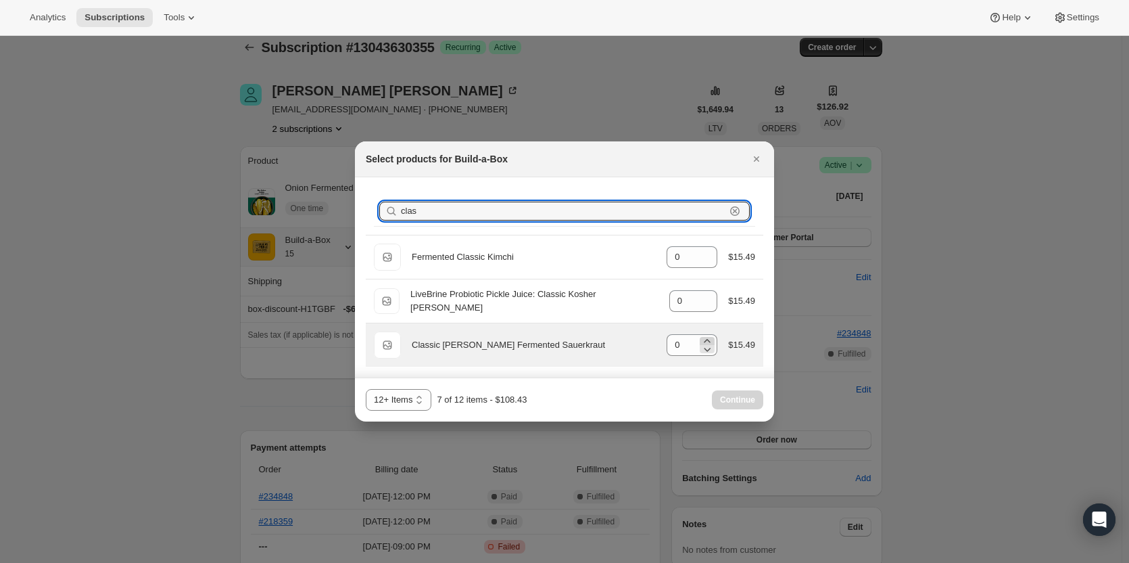
type input "clas"
click at [709, 341] on icon ":rn3:" at bounding box center [707, 341] width 14 height 14
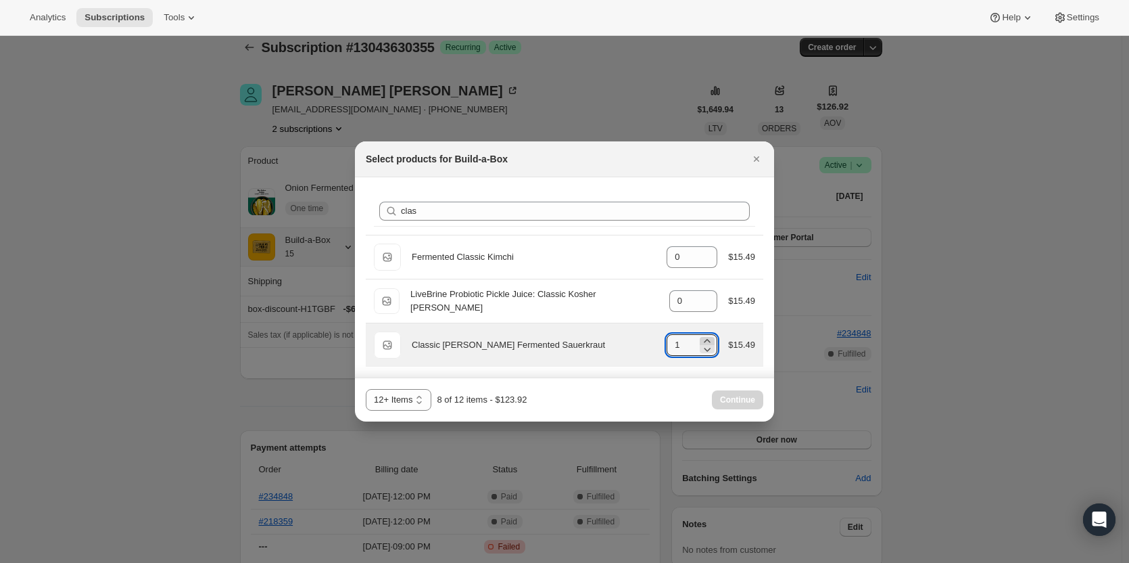
click at [709, 341] on icon ":rn3:" at bounding box center [707, 341] width 14 height 14
type input "2"
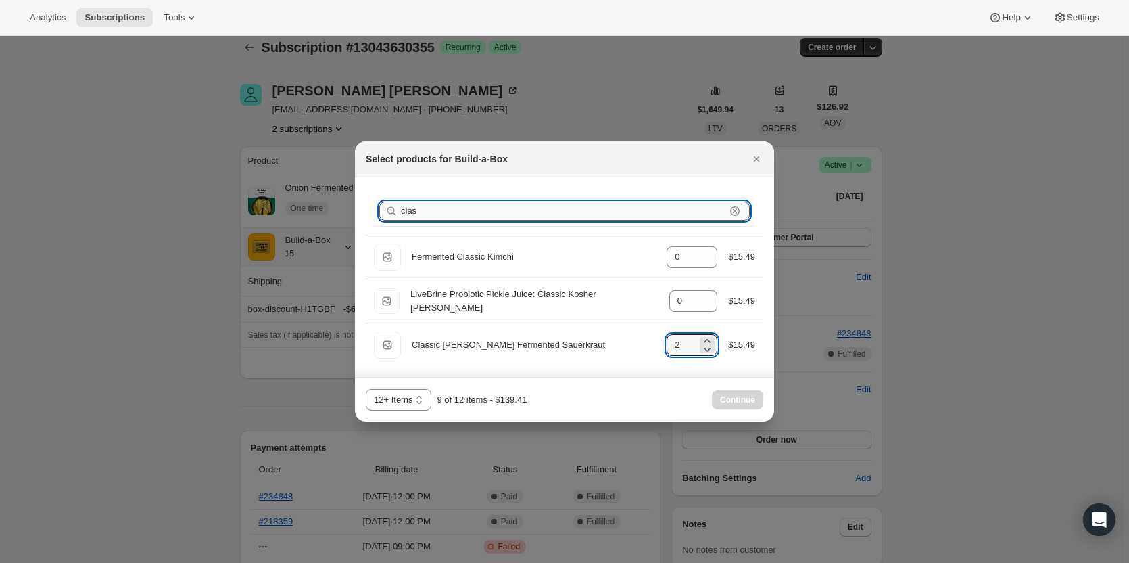
click at [495, 219] on input "clas" at bounding box center [563, 210] width 325 height 19
type input "c"
type input "0"
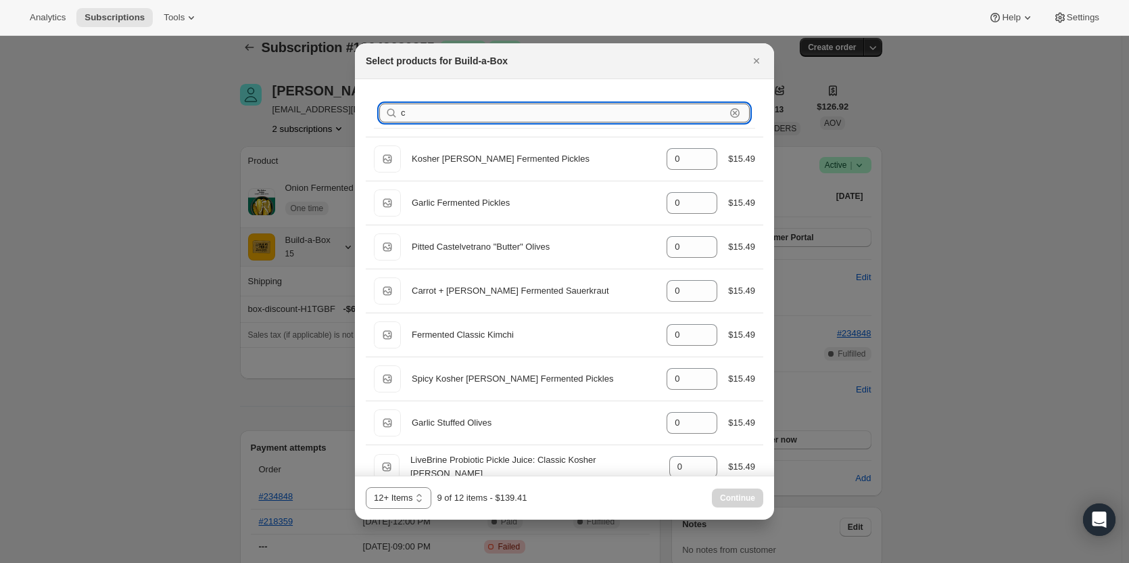
type input "ca"
type input "2"
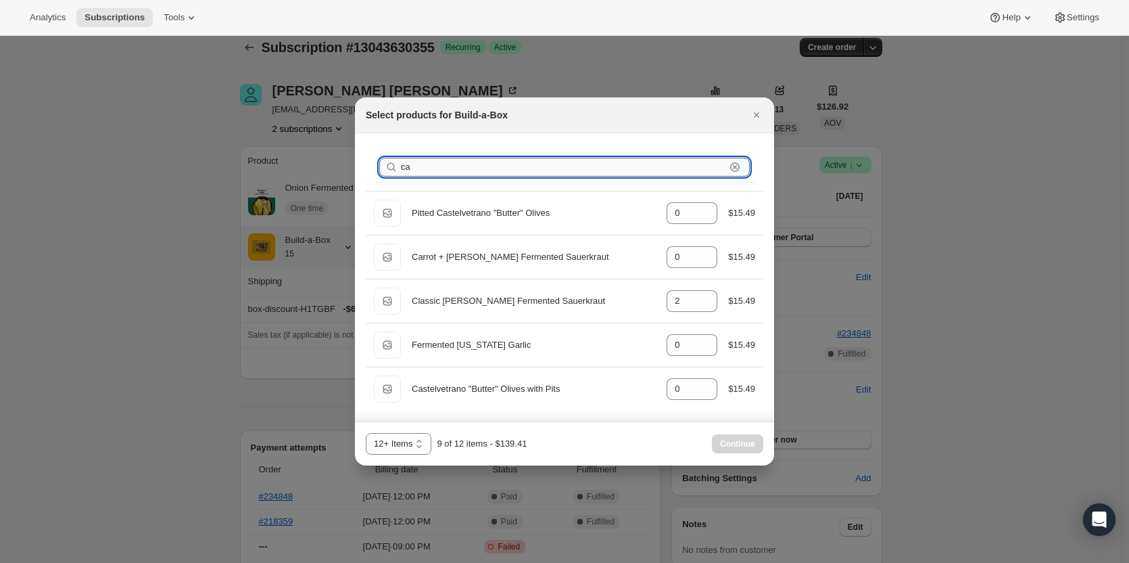
type input "car"
type input "2"
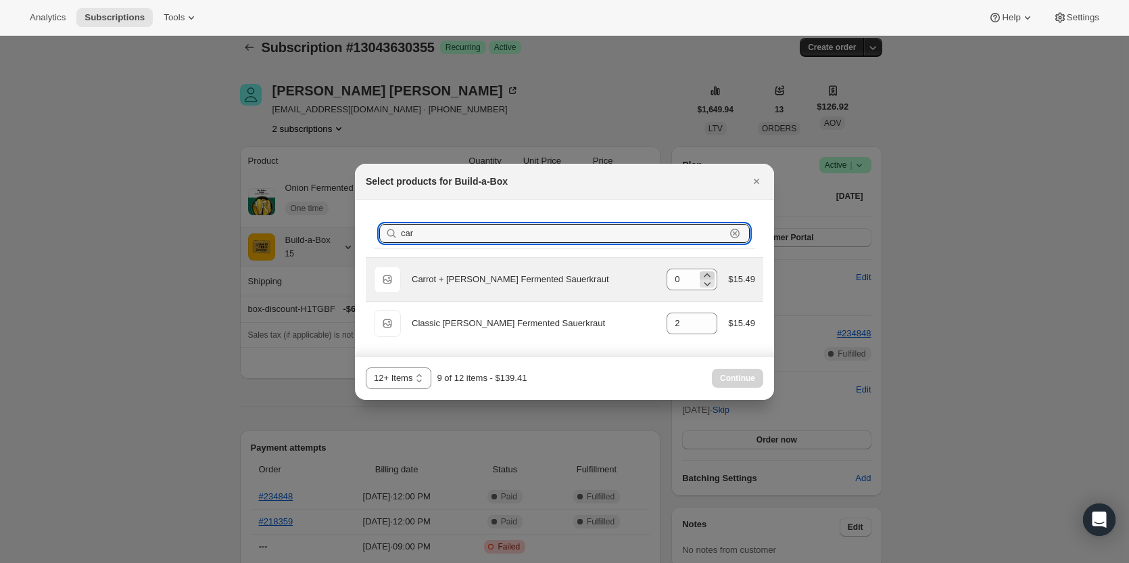
type input "car"
click at [709, 272] on icon ":rn3:" at bounding box center [707, 275] width 14 height 14
type input "1"
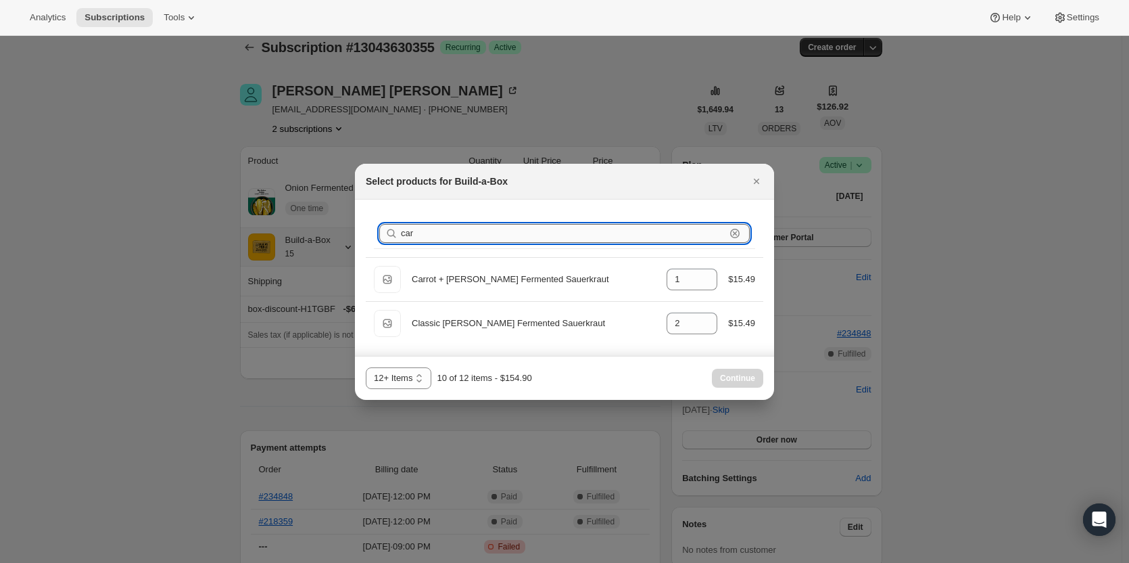
click at [482, 225] on input "car" at bounding box center [563, 233] width 325 height 19
type input "ca"
type input "0"
type input "1"
type input "c"
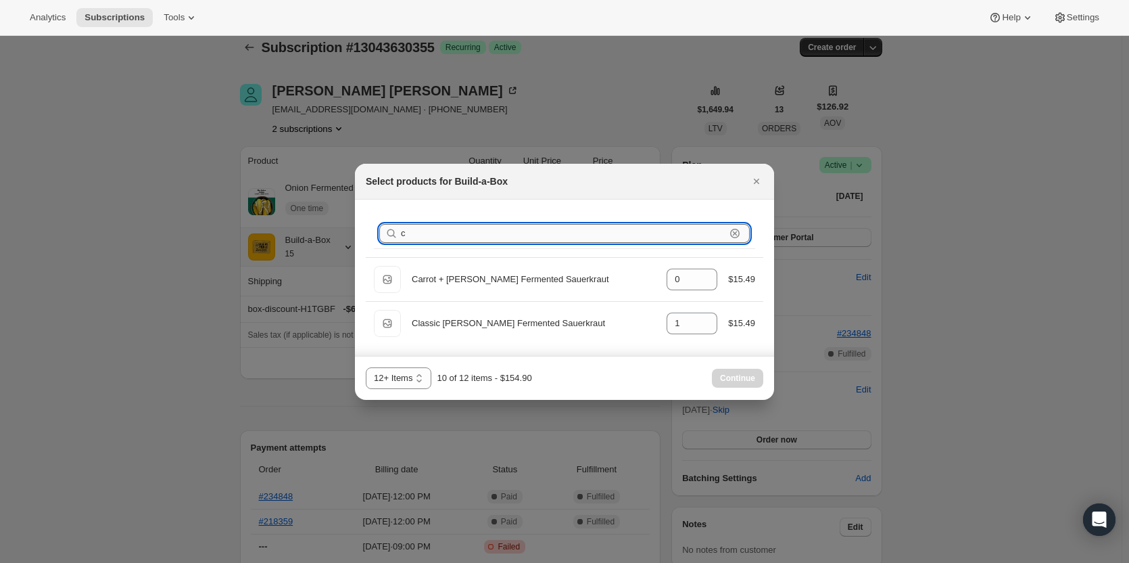
type input "0"
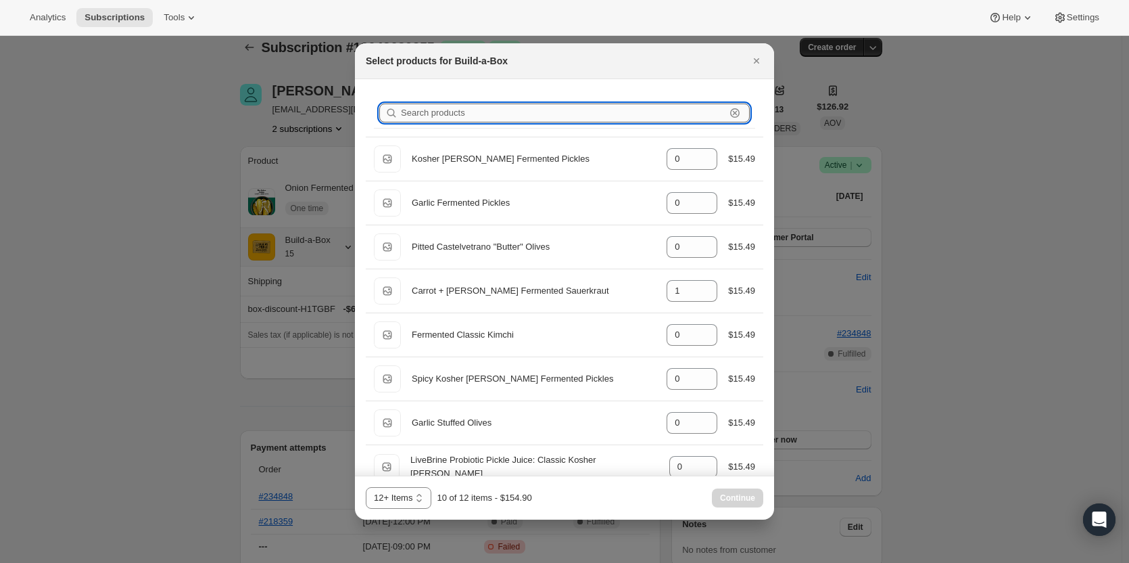
type input "0"
type input "1"
type input "0"
type input "2"
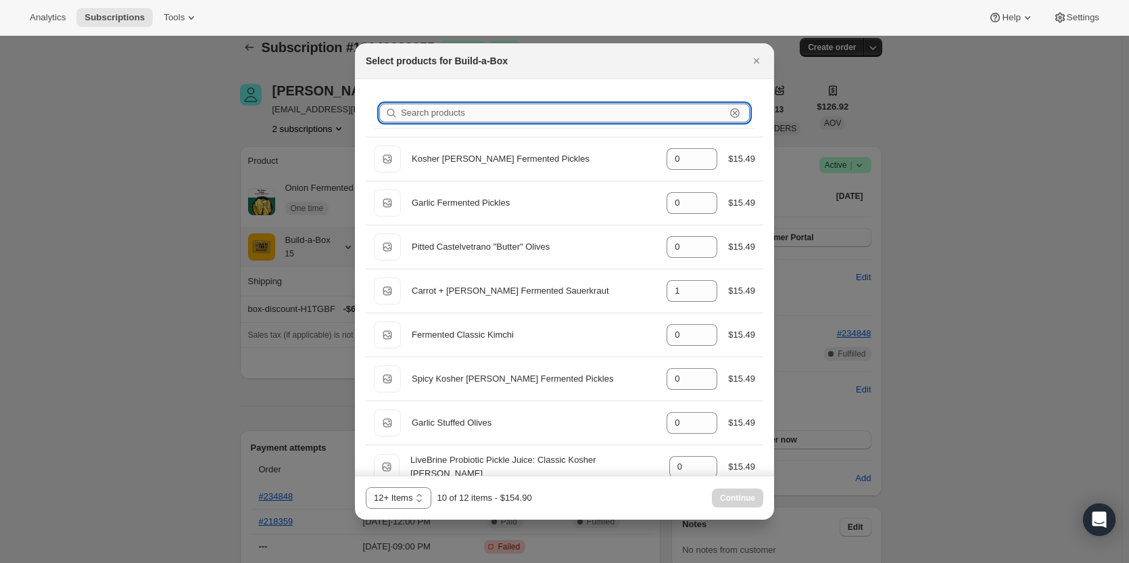
type input "1"
type input "0"
type input "2"
type input "o"
type input "1"
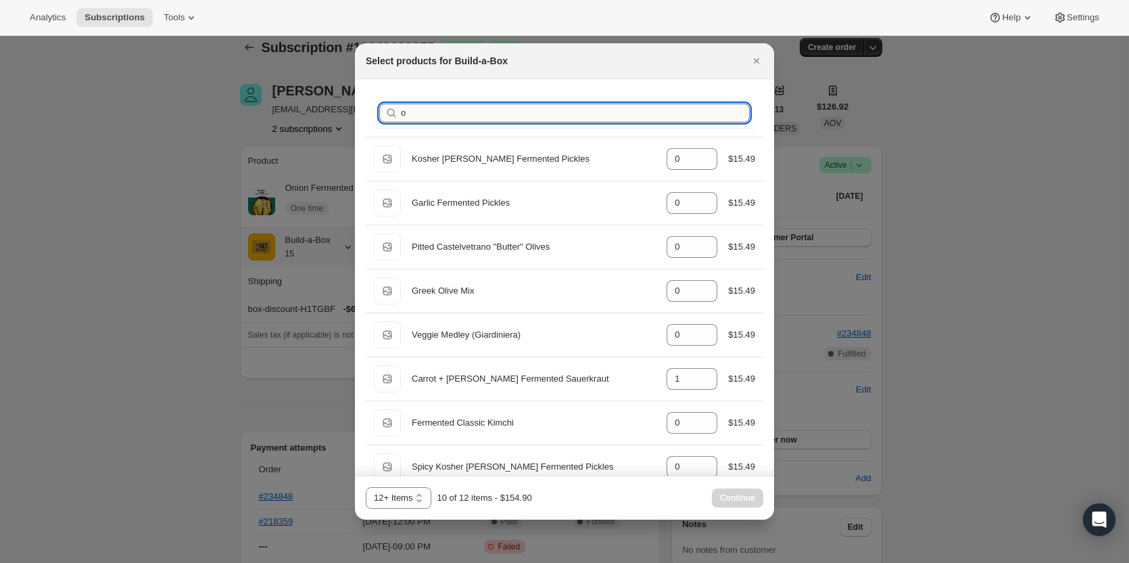
type input "0"
type input "2"
type input "0"
type input "2"
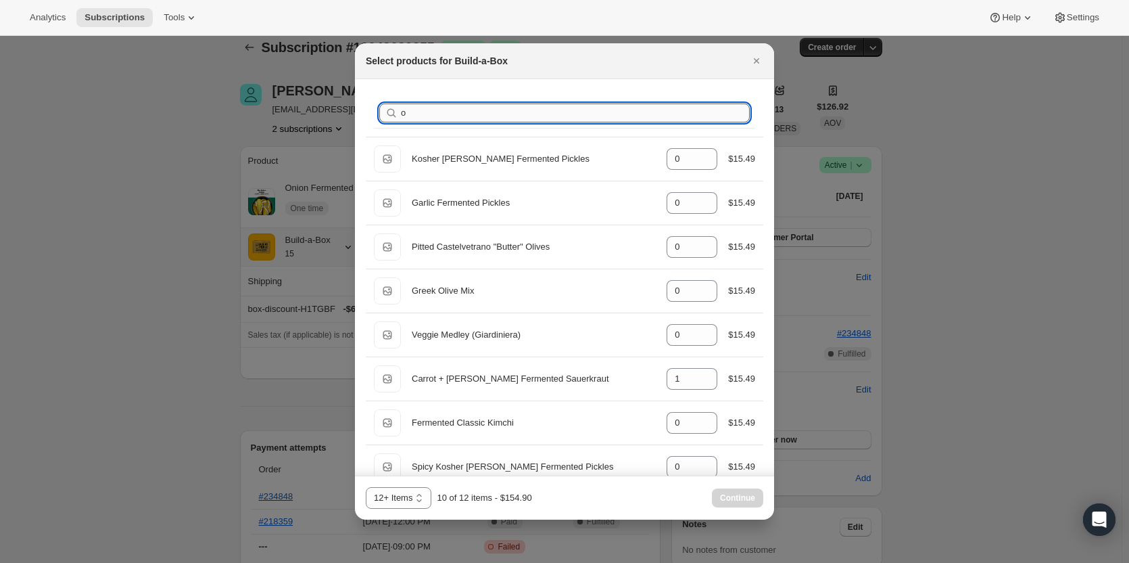
type input "0"
type input "2"
type input "0"
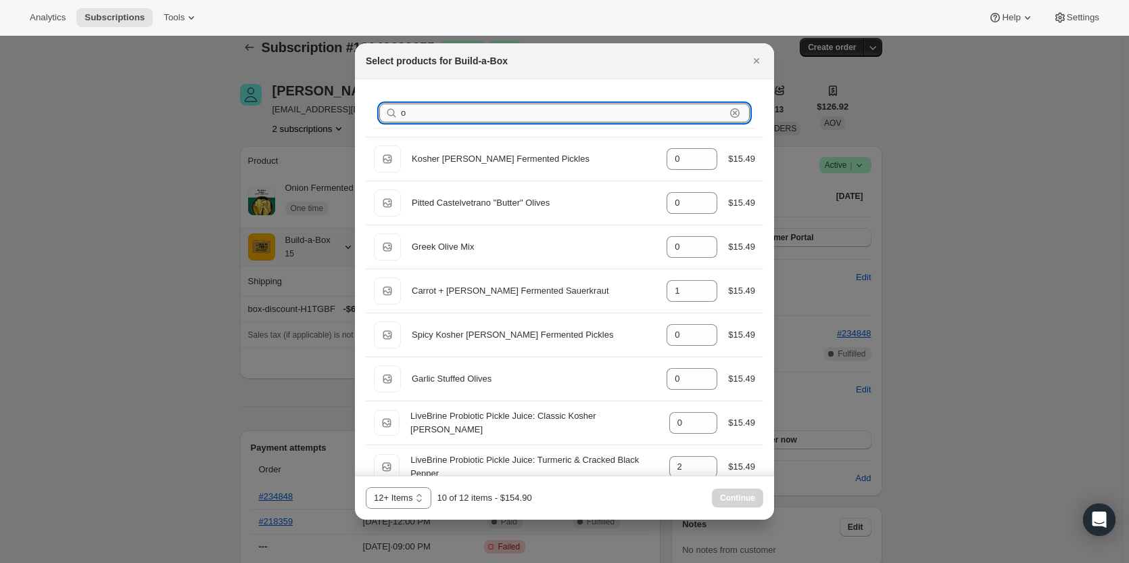
type input "on"
type input "2"
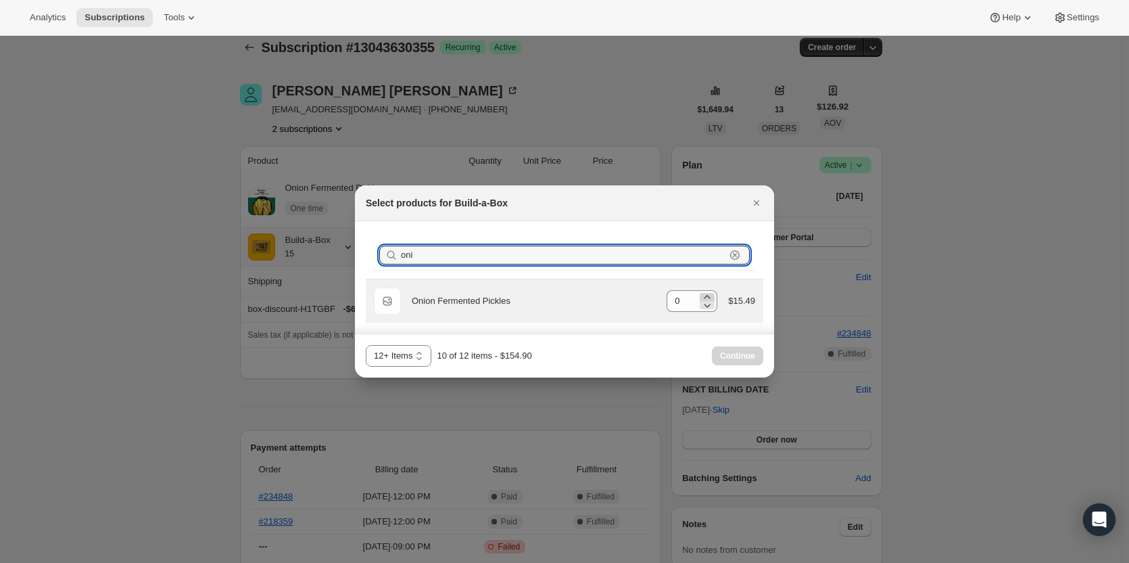
type input "oni"
click at [707, 291] on icon ":rn3:" at bounding box center [707, 297] width 14 height 14
type input "1"
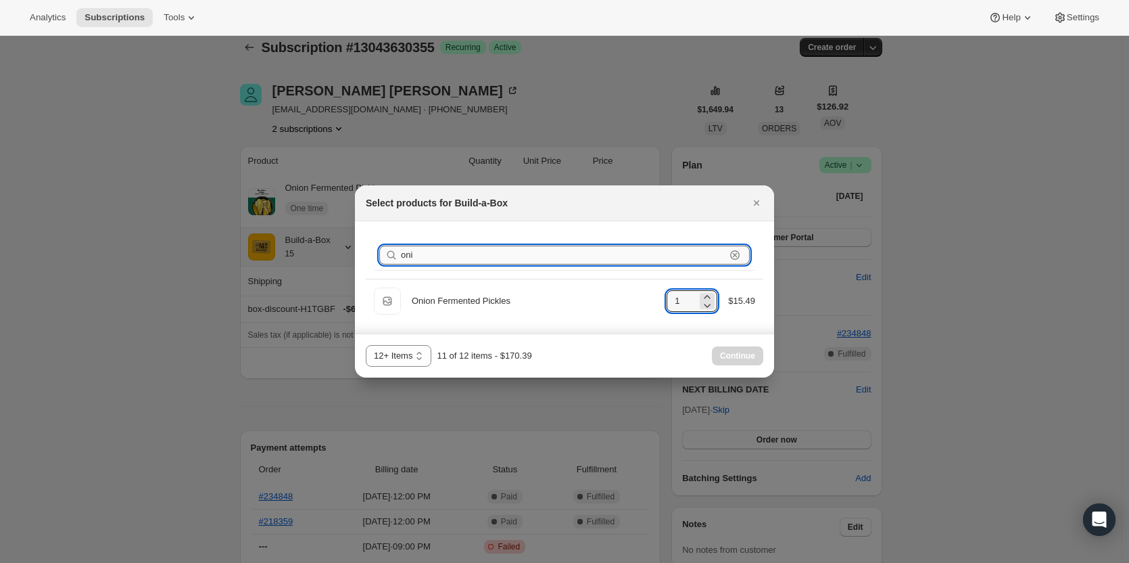
click at [598, 258] on input "oni" at bounding box center [563, 254] width 325 height 19
type input "o"
type input "0"
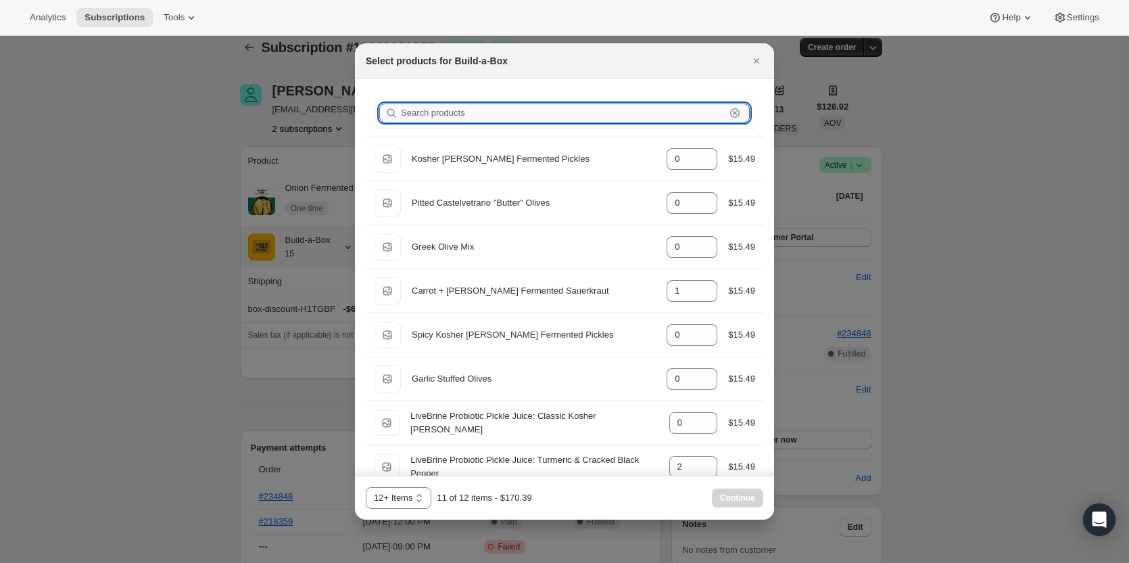
type input "0"
type input "1"
type input "0"
type input "2"
type input "0"
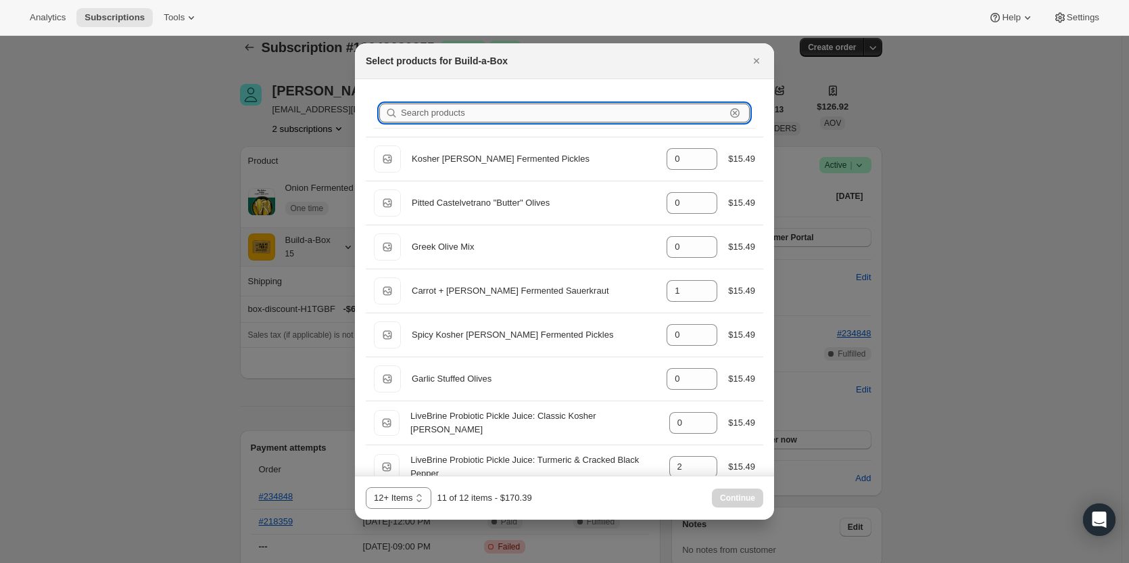
type input "2"
type input "0"
type input "1"
type input "0"
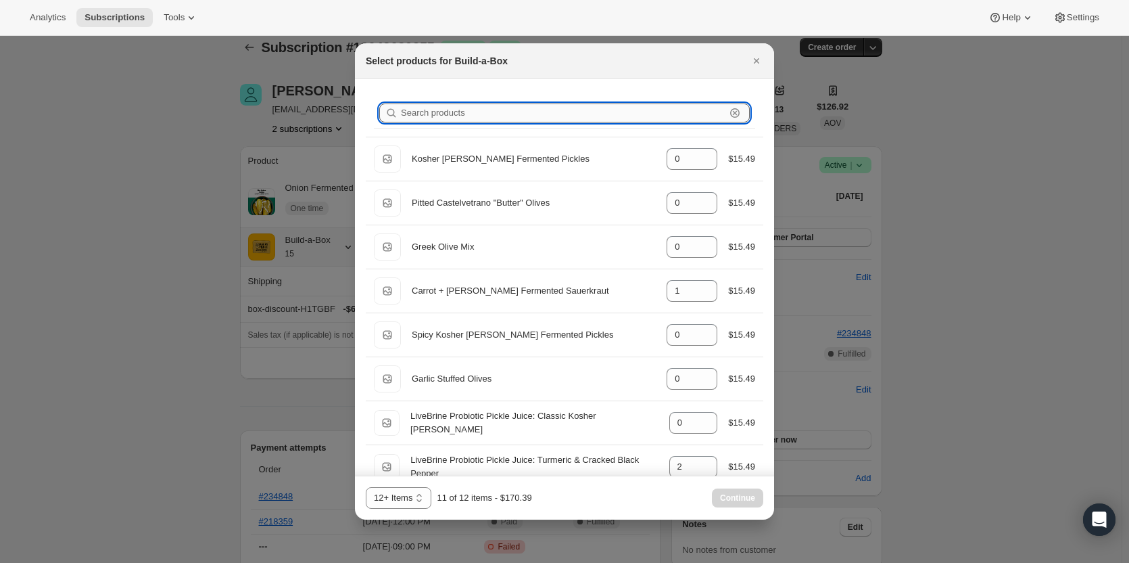
type input "2"
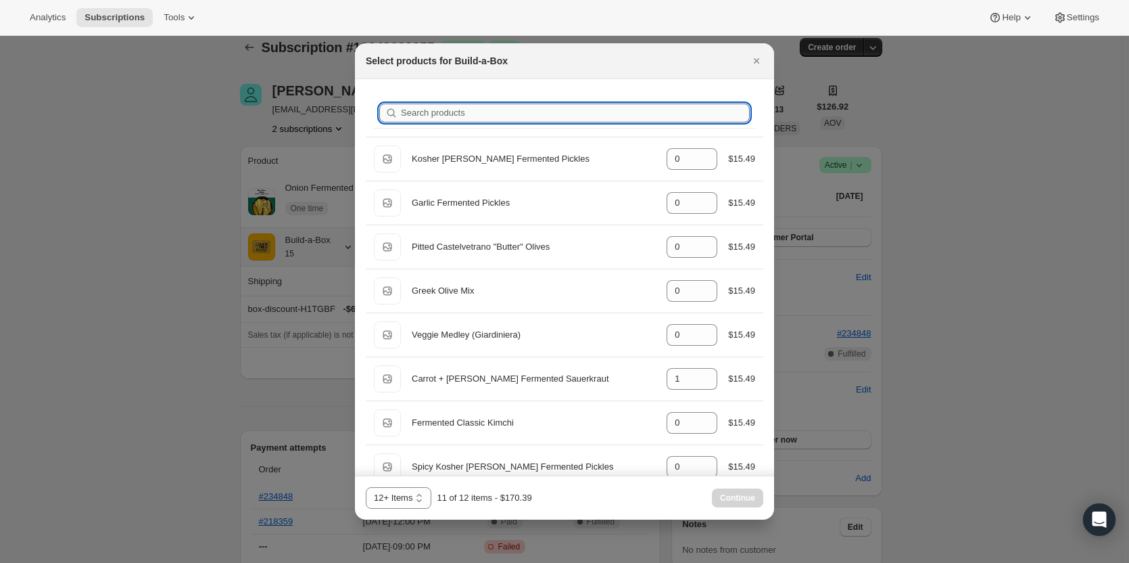
type input "k"
type input "1"
type input "0"
type input "2"
type input "1"
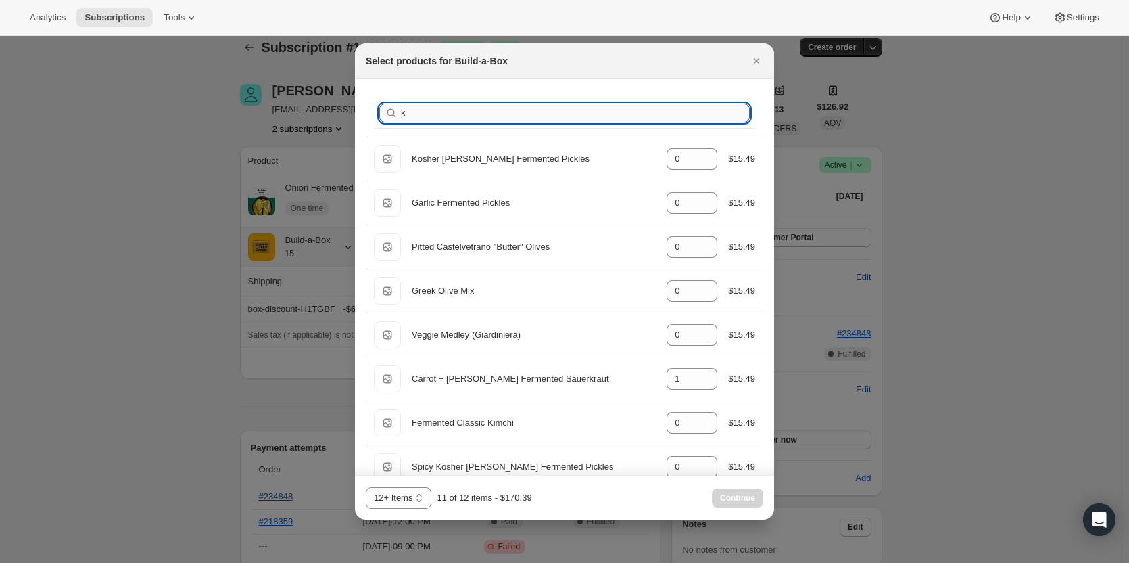
type input "1"
type input "0"
type input "2"
type input "ko"
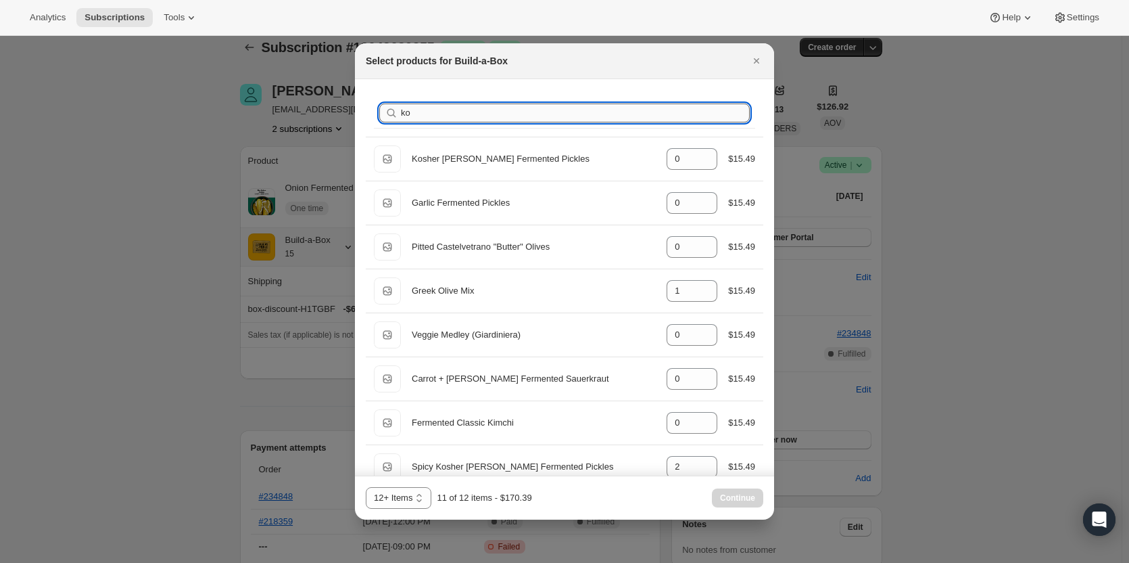
type input "0"
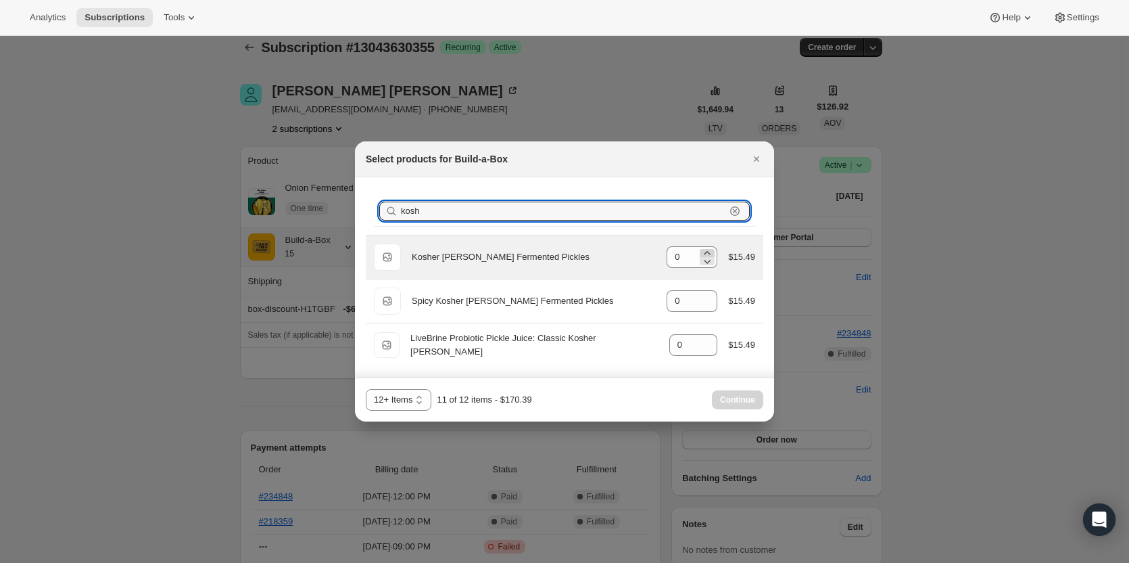
type input "kosh"
click at [711, 252] on icon ":rn3:" at bounding box center [707, 253] width 14 height 14
type input "1"
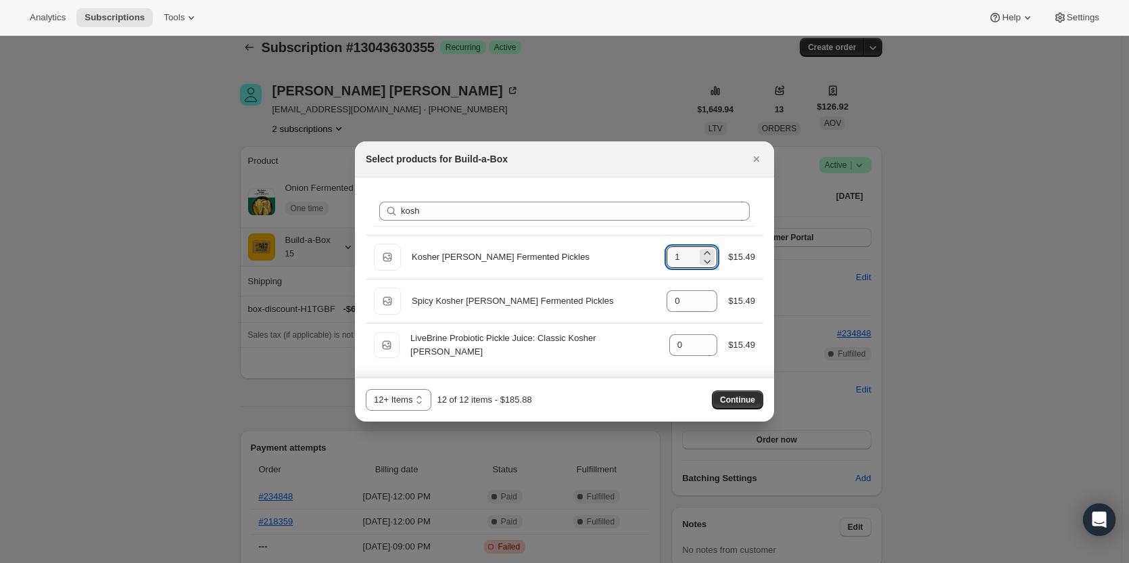
click at [734, 409] on div "3 Items 6 Items 9 Items 12+ Items 13 14 15 16 17 18 19 20 21 22 23 24 25 26 27 …" at bounding box center [565, 400] width 398 height 22
click at [734, 401] on span "Continue" at bounding box center [737, 399] width 35 height 11
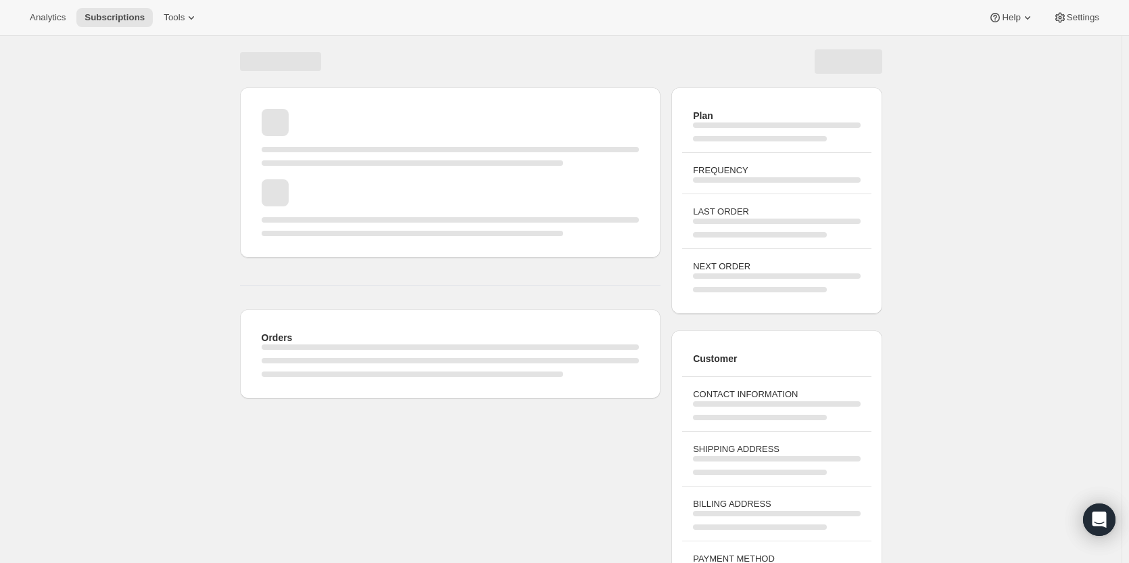
scroll to position [14, 0]
